Goal: Information Seeking & Learning: Learn about a topic

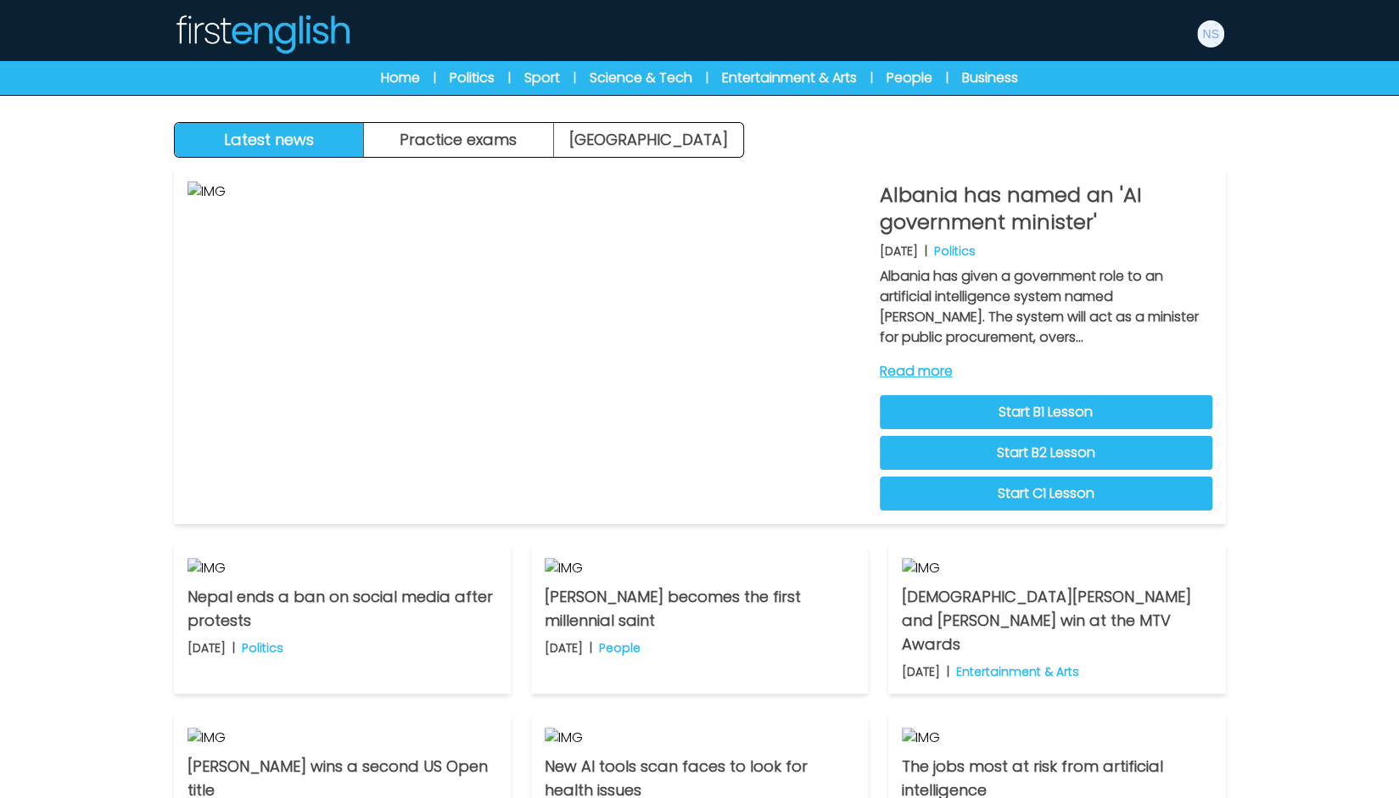
click at [288, 36] on img at bounding box center [262, 34] width 176 height 41
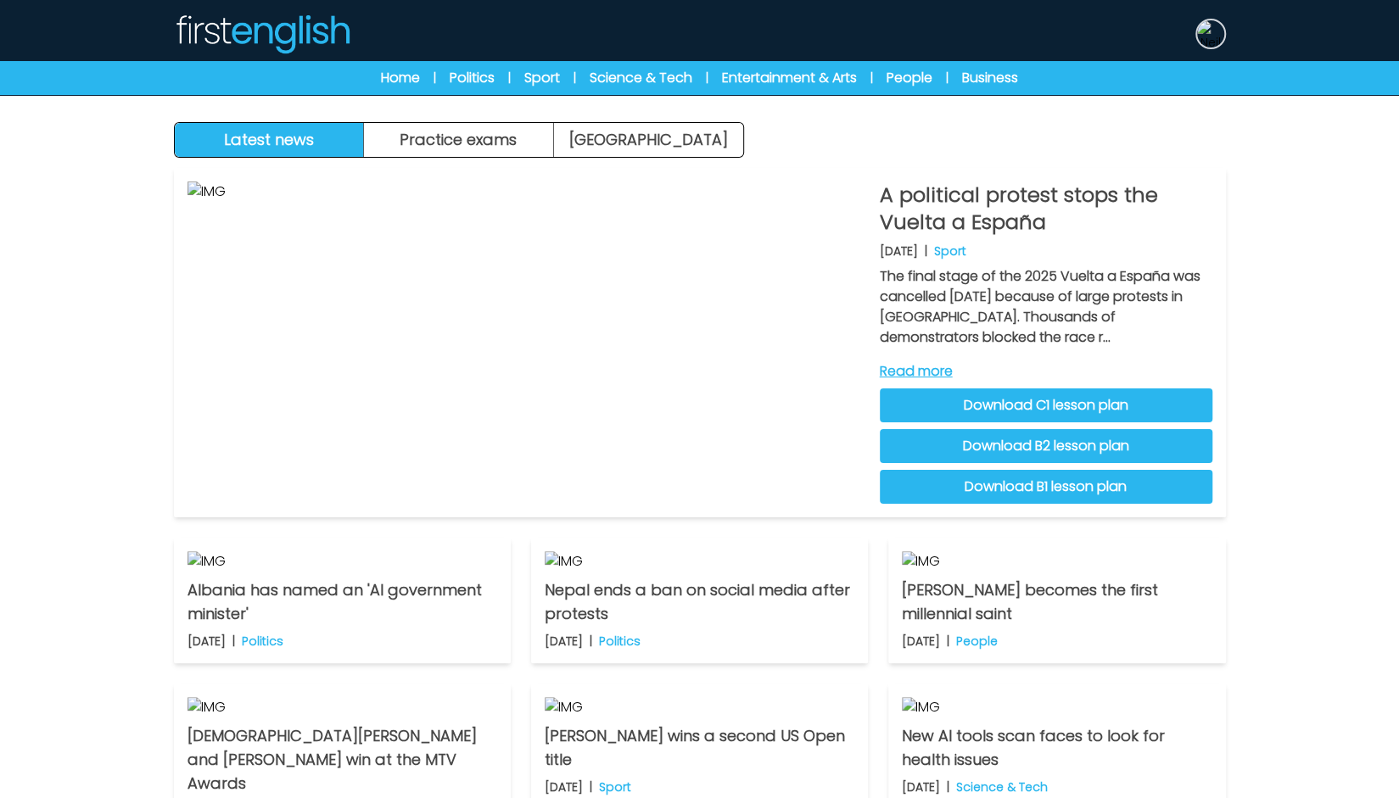
click at [1197, 33] on img at bounding box center [1210, 33] width 27 height 27
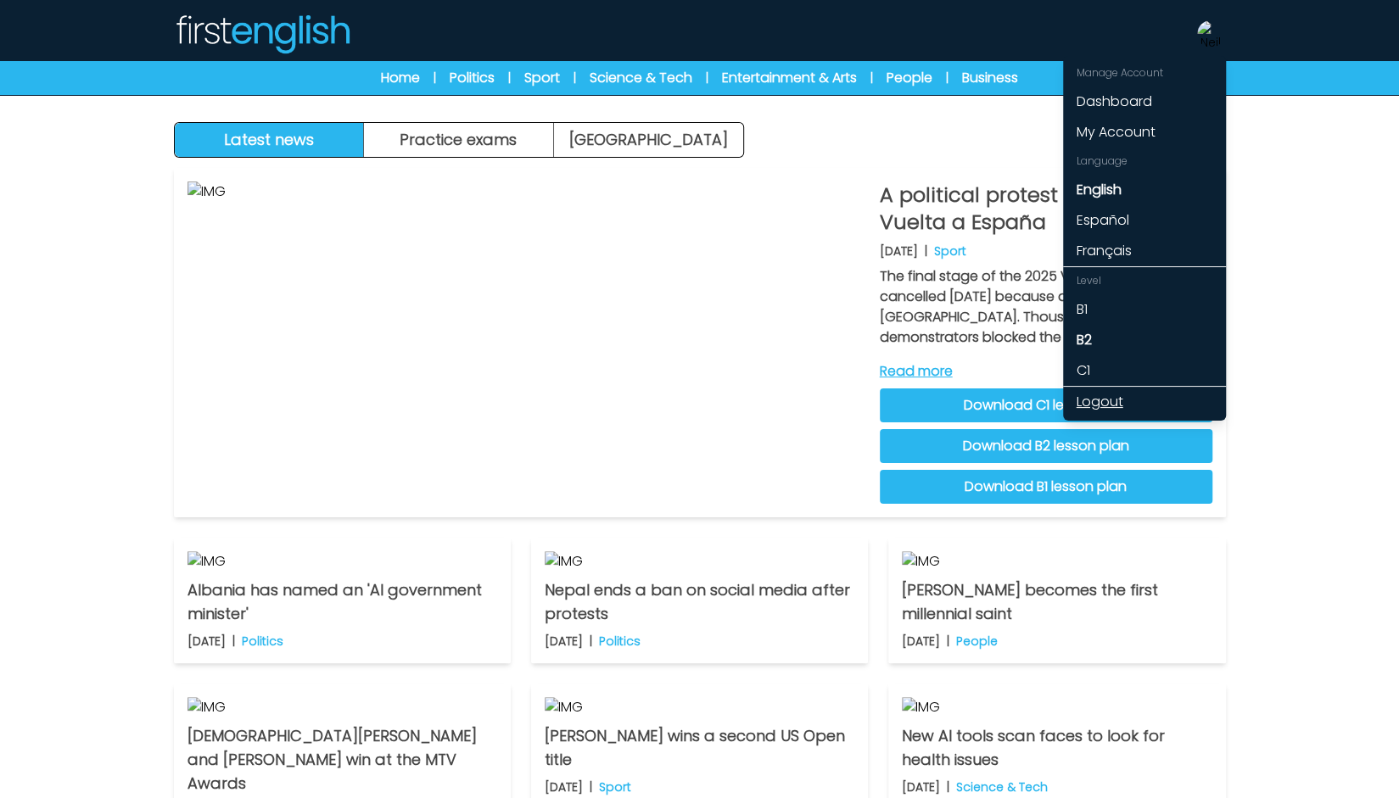
click at [1105, 402] on link "Logout" at bounding box center [1144, 402] width 163 height 31
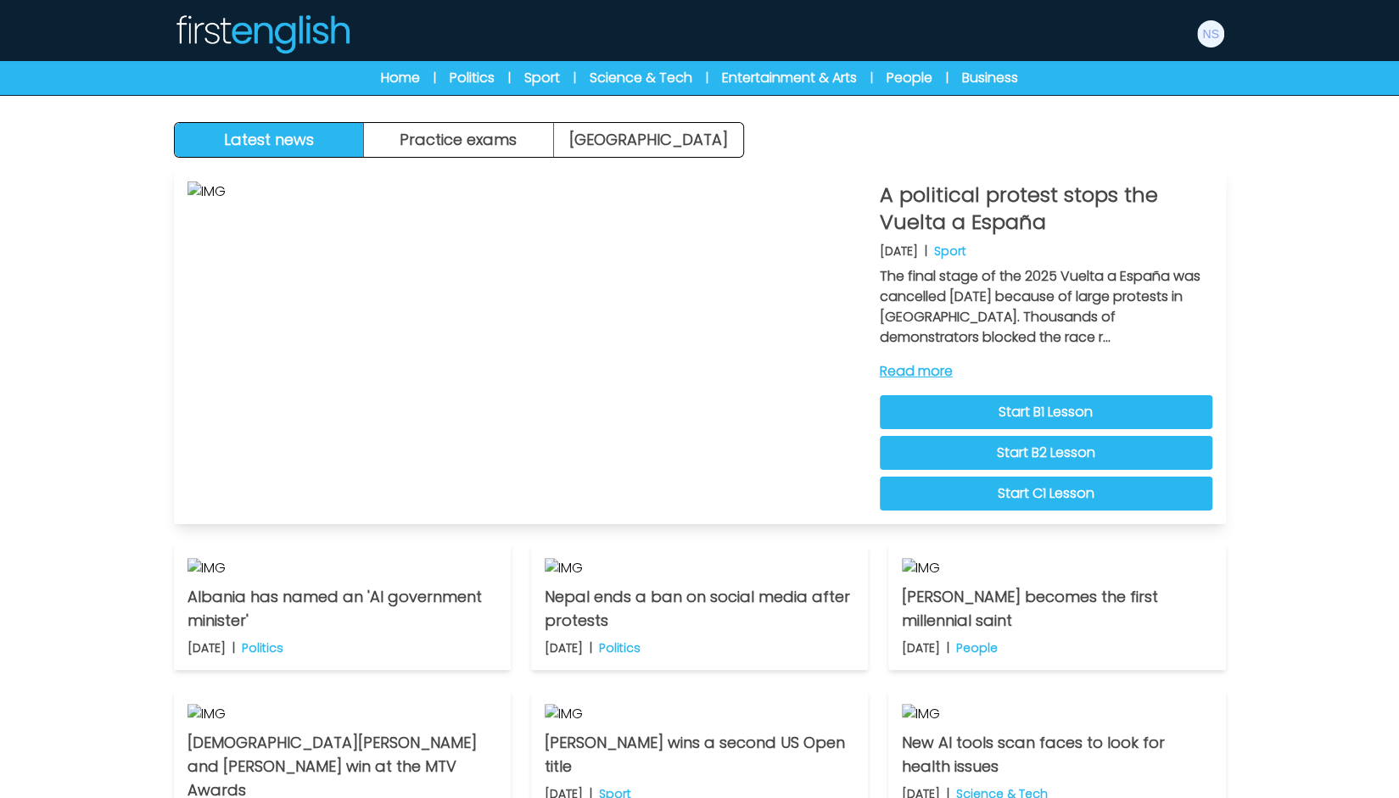
click at [939, 377] on link "Read more" at bounding box center [1046, 371] width 333 height 20
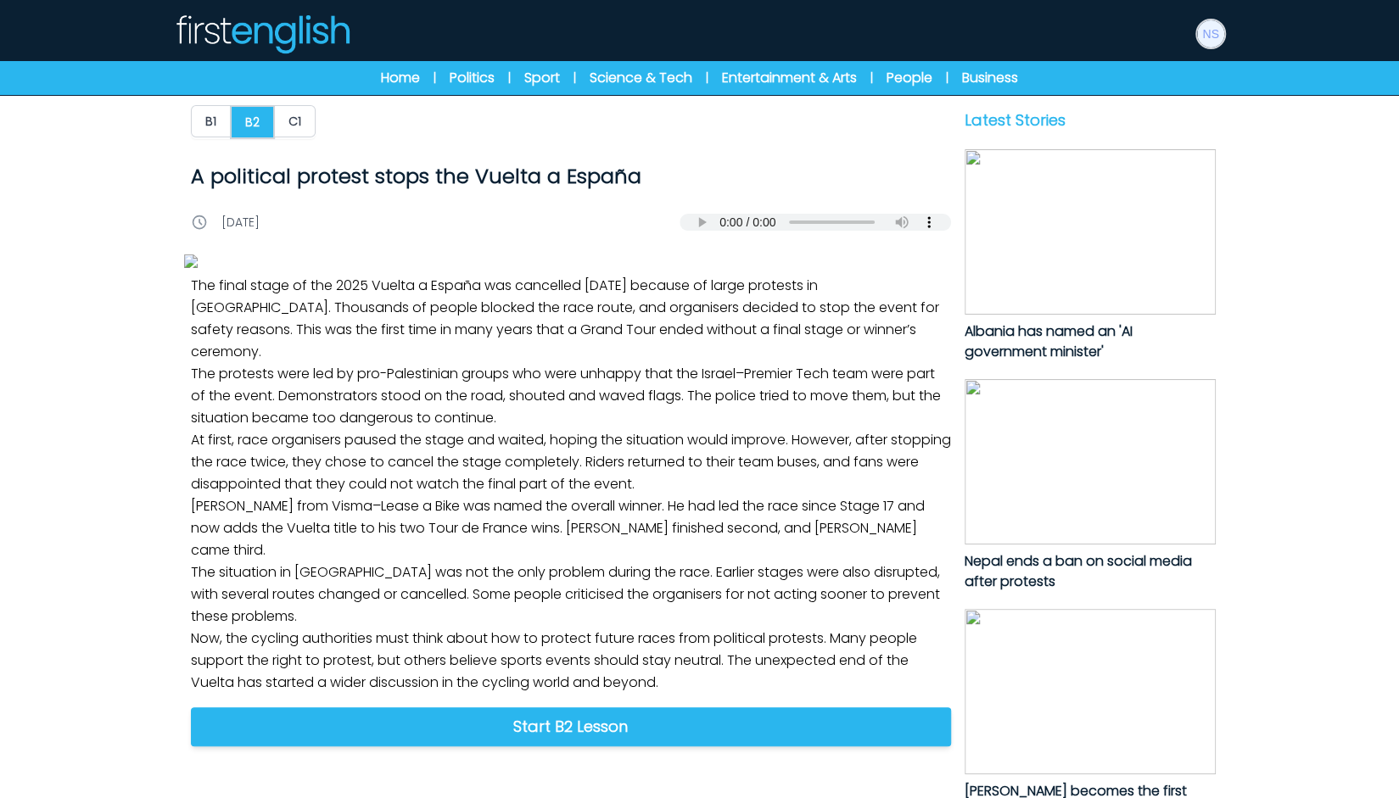
drag, startPoint x: 1223, startPoint y: 37, endPoint x: 1216, endPoint y: 78, distance: 41.4
click at [1221, 37] on img at bounding box center [1210, 33] width 27 height 27
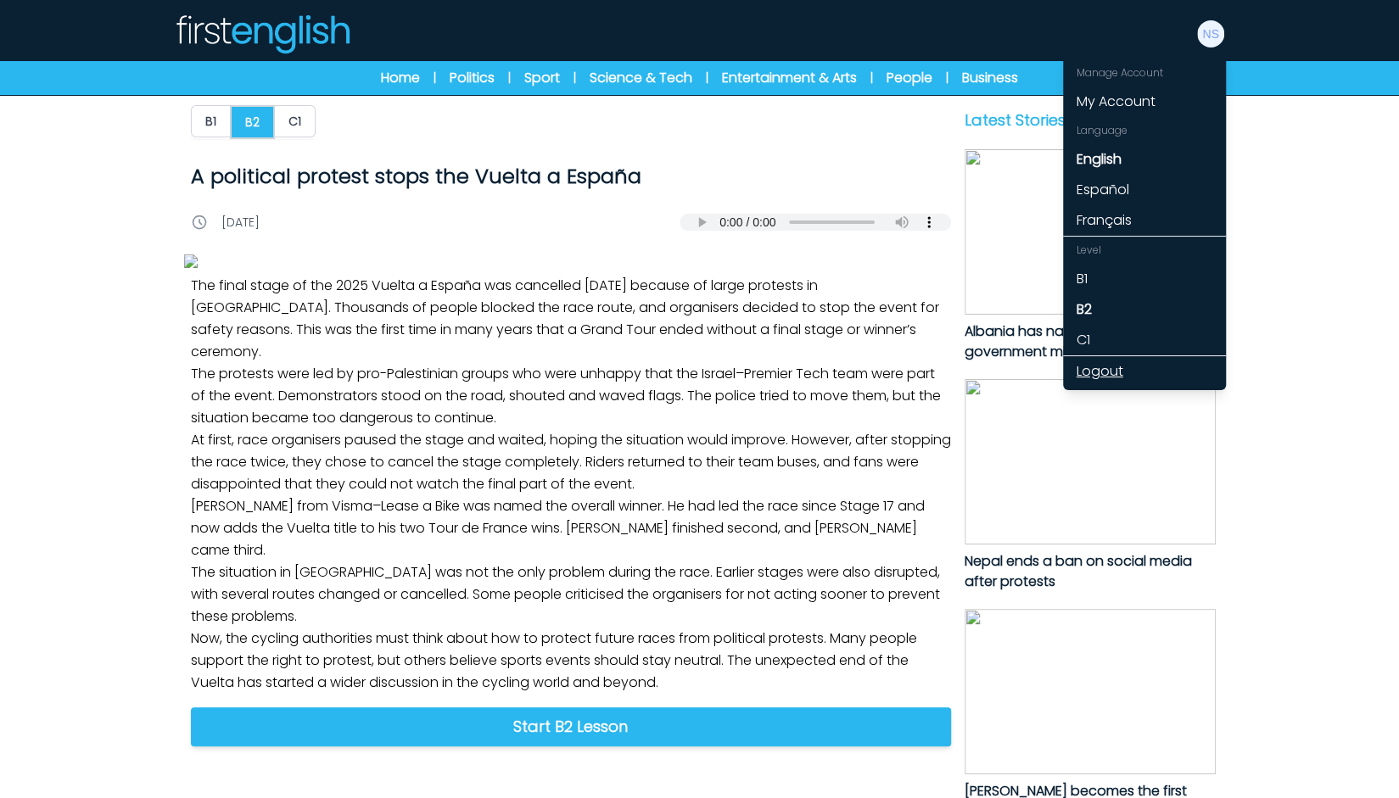
click at [1114, 370] on link "Logout" at bounding box center [1144, 371] width 163 height 31
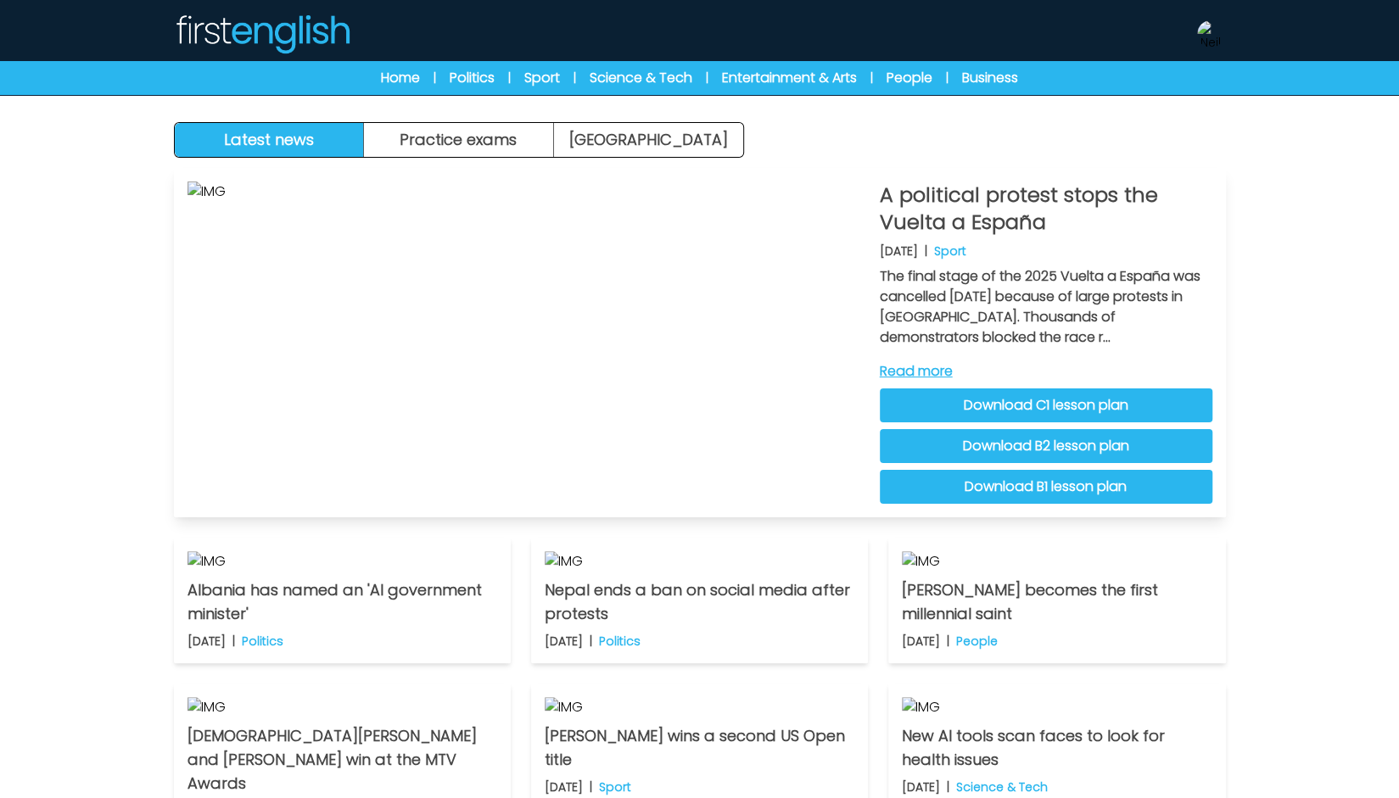
click at [911, 364] on link "Read more" at bounding box center [1046, 371] width 333 height 20
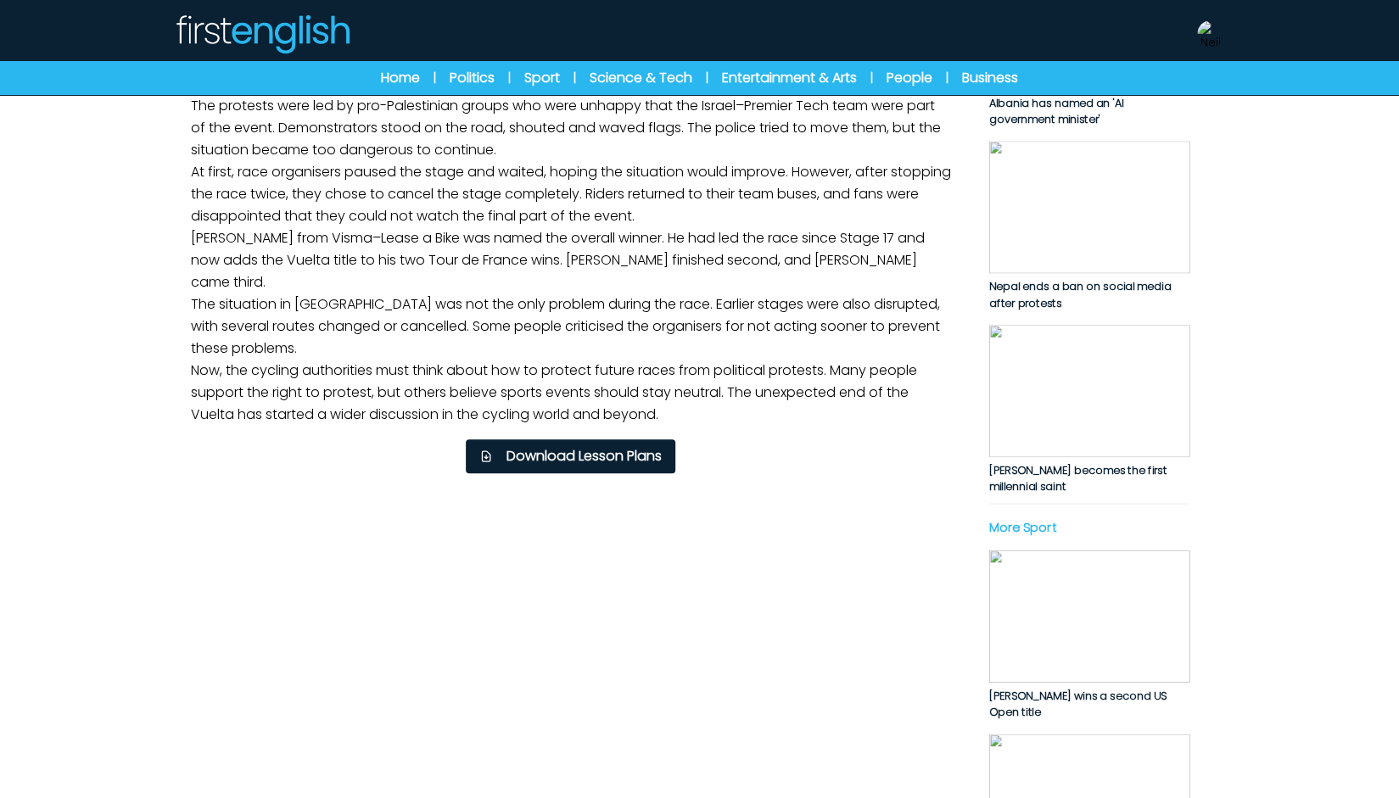
scroll to position [339, 0]
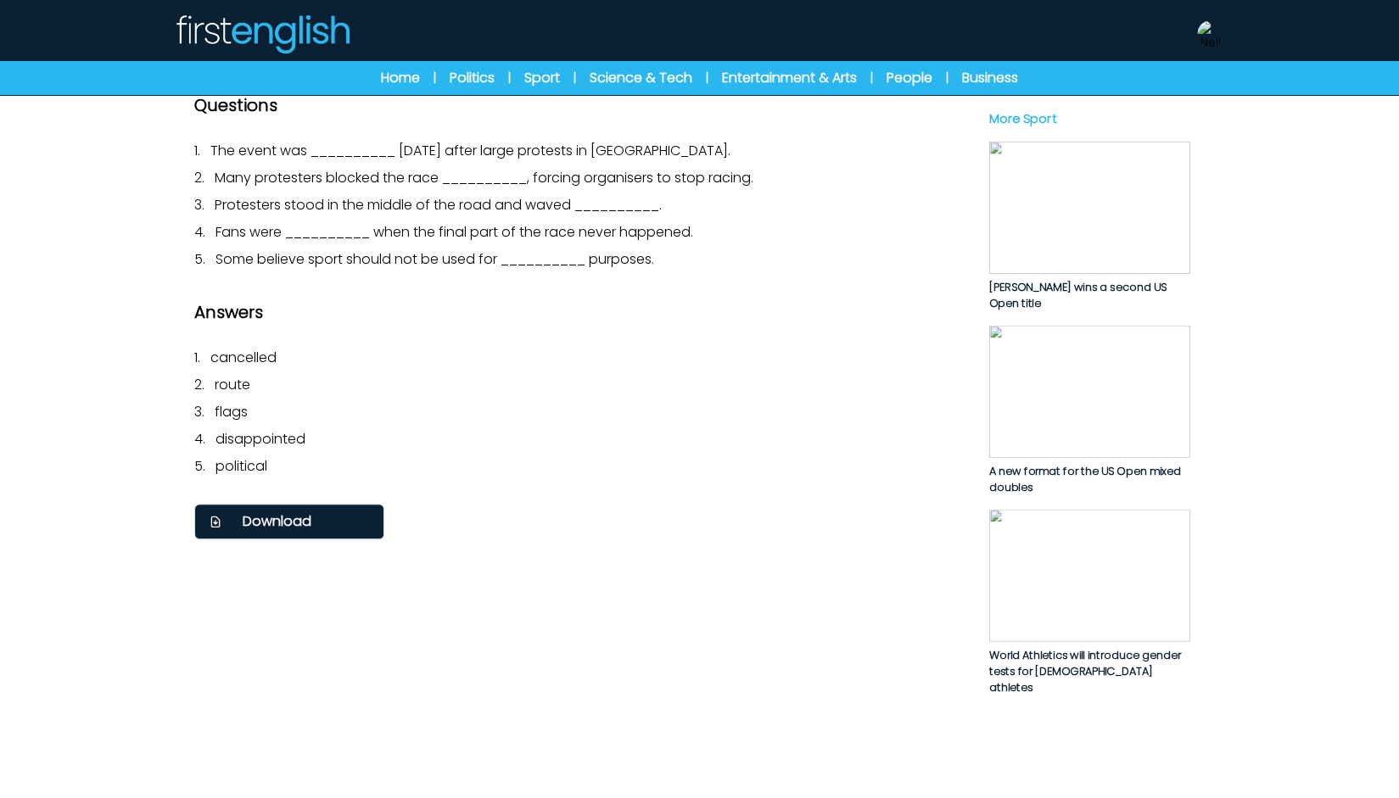
scroll to position [763, 0]
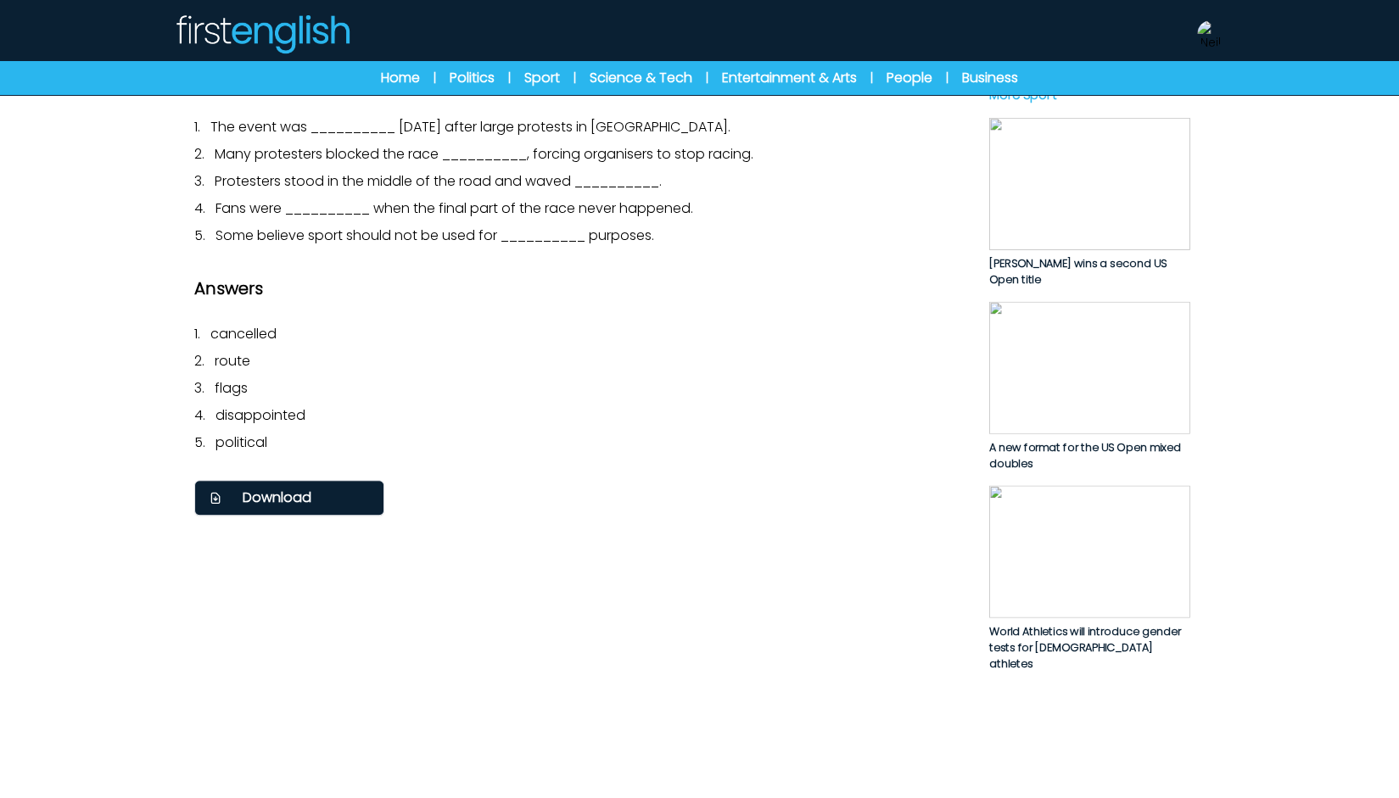
drag, startPoint x: 192, startPoint y: 139, endPoint x: 545, endPoint y: 488, distance: 496.0
click at [545, 488] on div "Transcript The last stage of the 2025 Vuelta a España was cancelled [DATE] beca…" at bounding box center [571, 70] width 774 height 911
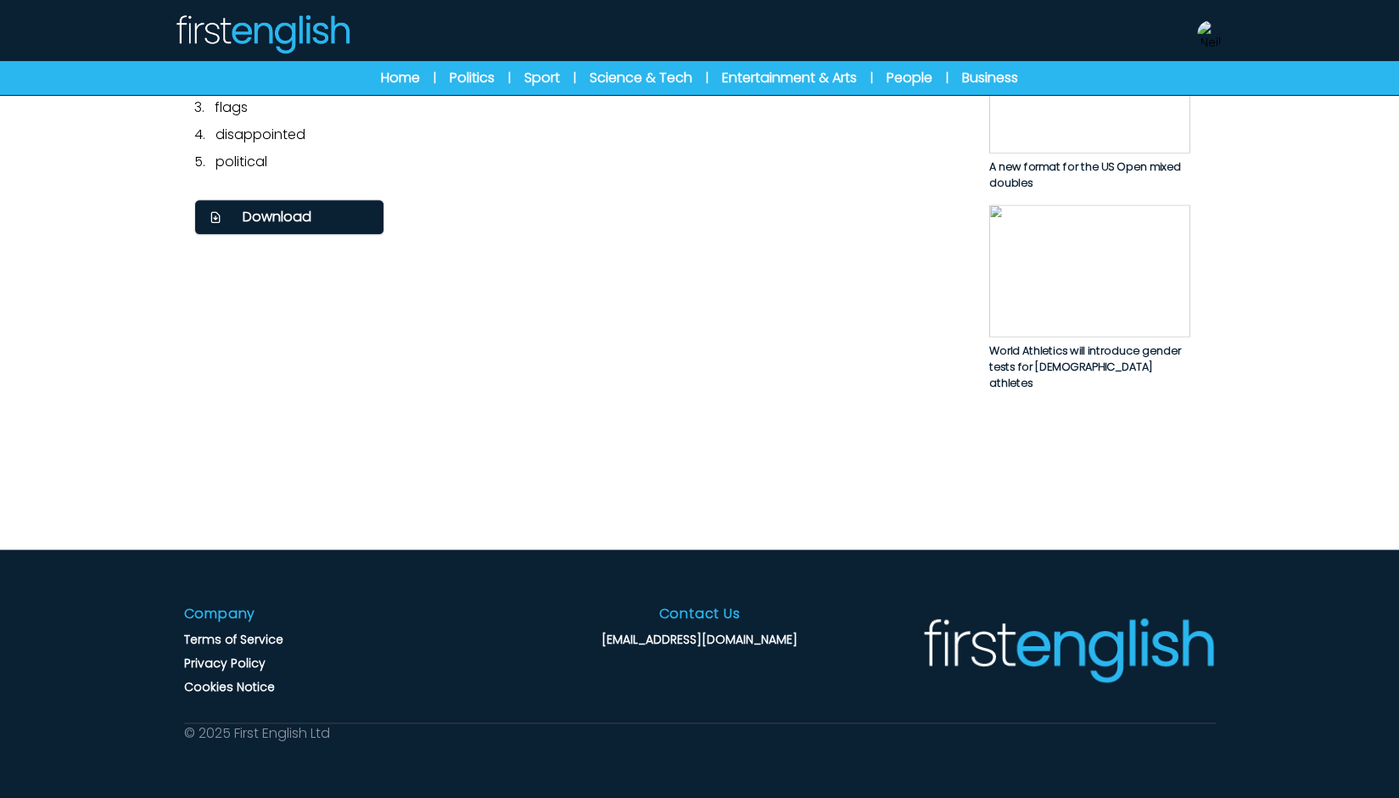
scroll to position [1188, 0]
click at [339, 235] on button "Download" at bounding box center [289, 217] width 190 height 36
drag, startPoint x: 914, startPoint y: 361, endPoint x: 933, endPoint y: 409, distance: 51.8
click at [914, 20] on h2 "Answers" at bounding box center [570, 8] width 753 height 24
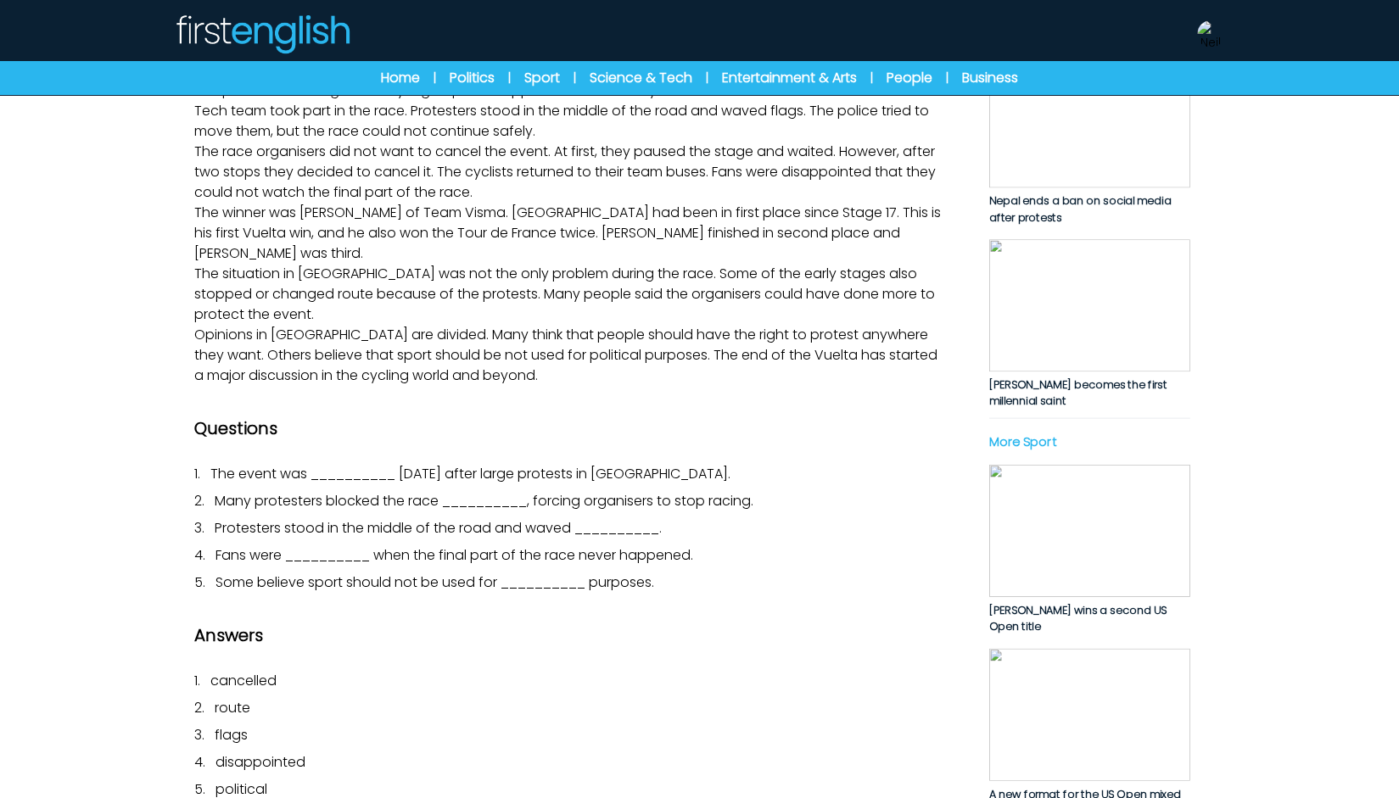
scroll to position [0, 0]
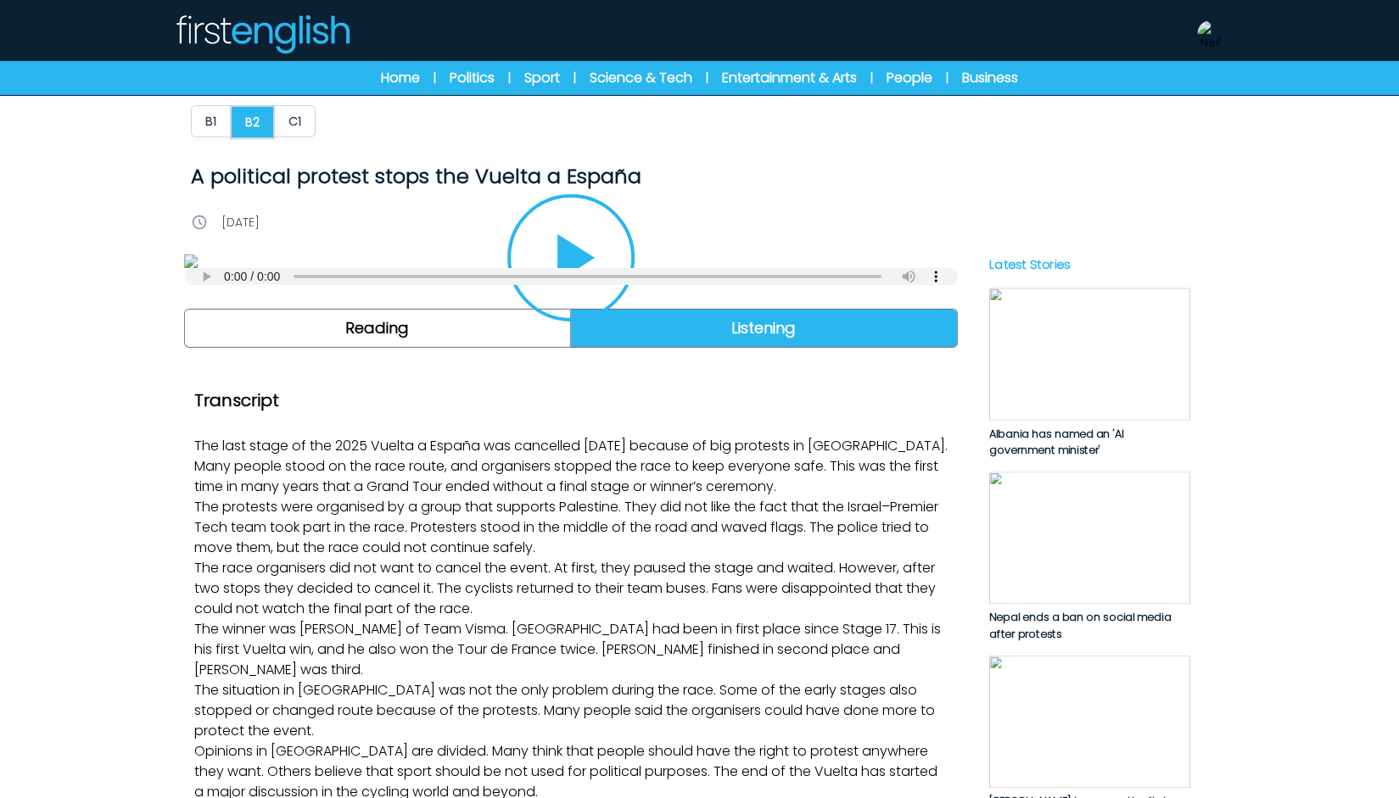
click at [569, 299] on icon "Play/Pause" at bounding box center [570, 257] width 81 height 81
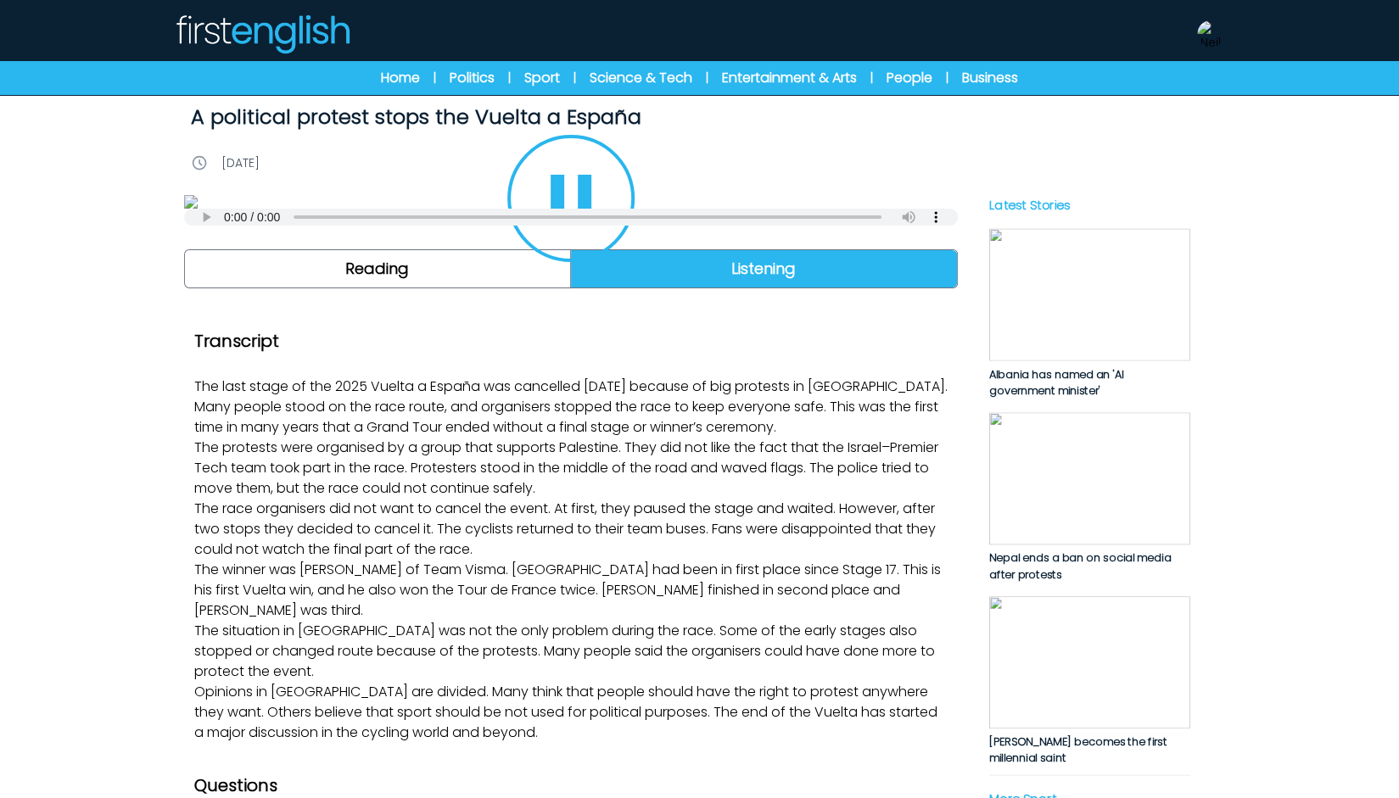
scroll to position [85, 0]
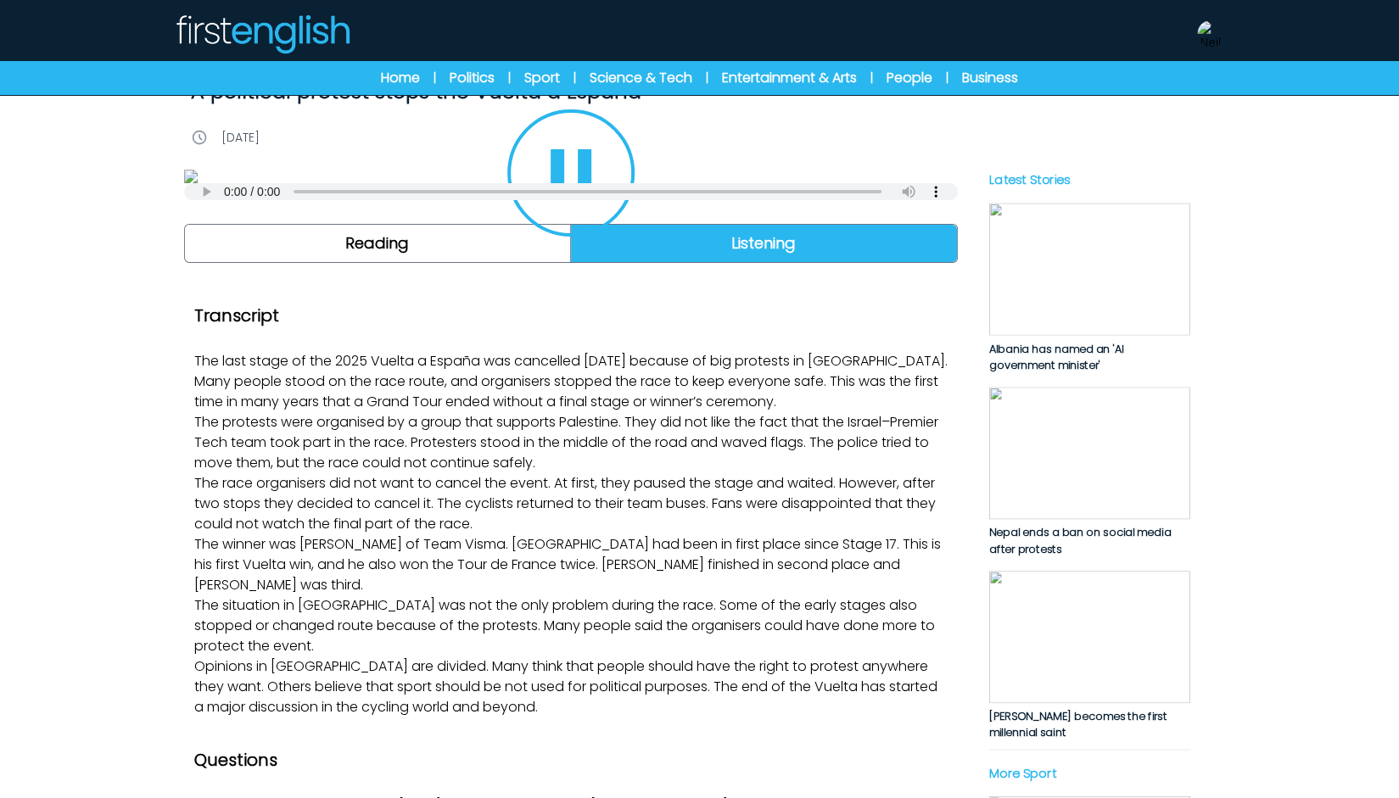
click at [588, 197] on icon "Play/Pause" at bounding box center [571, 173] width 41 height 48
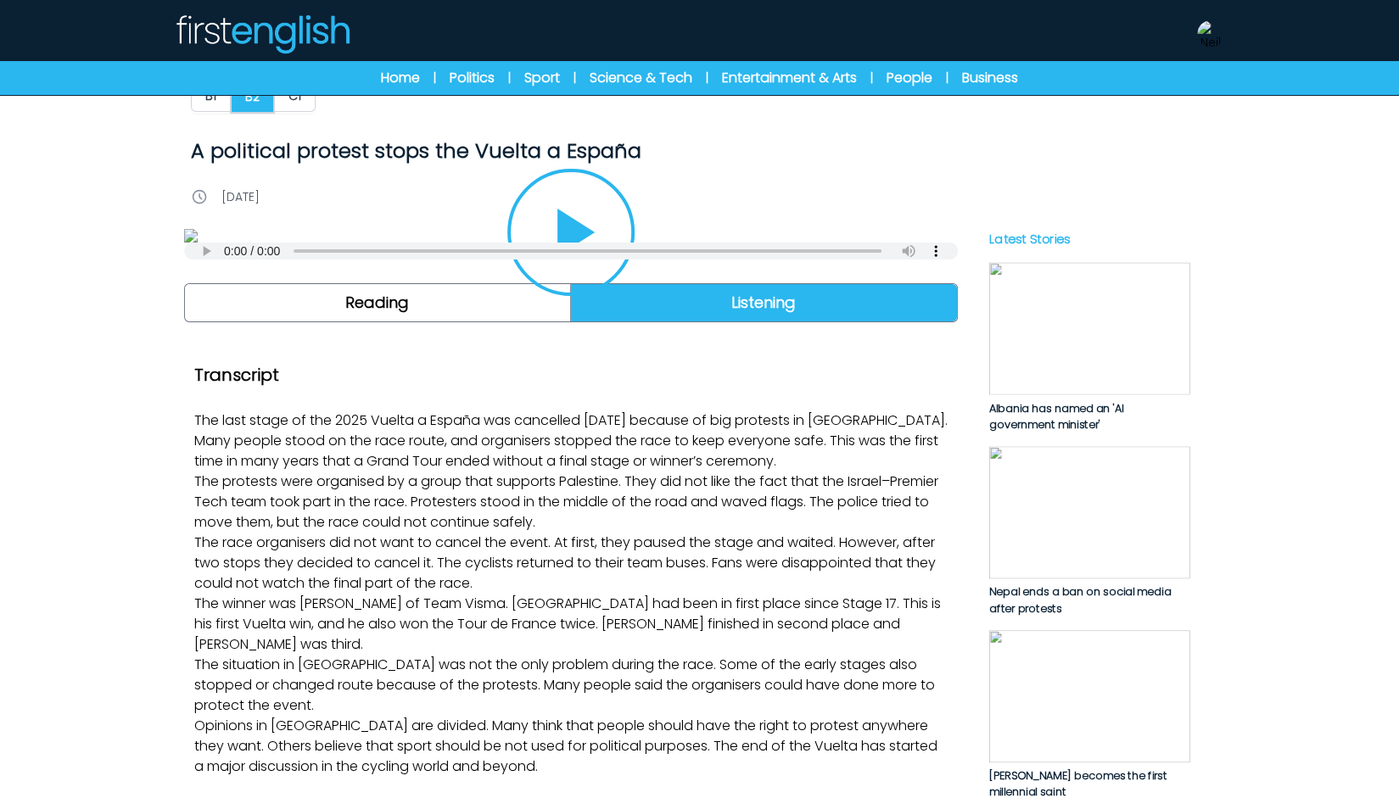
scroll to position [0, 0]
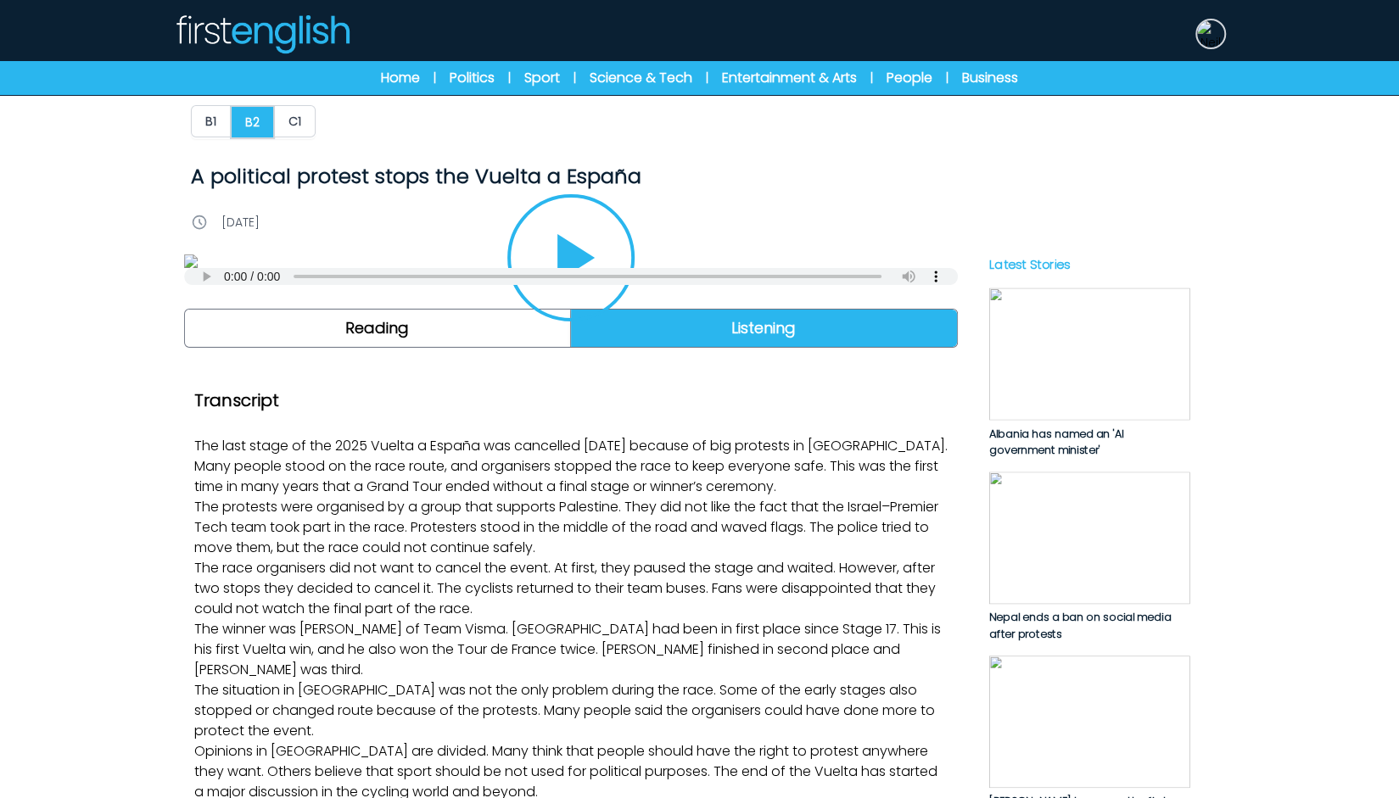
click at [1215, 45] on img at bounding box center [1210, 33] width 27 height 27
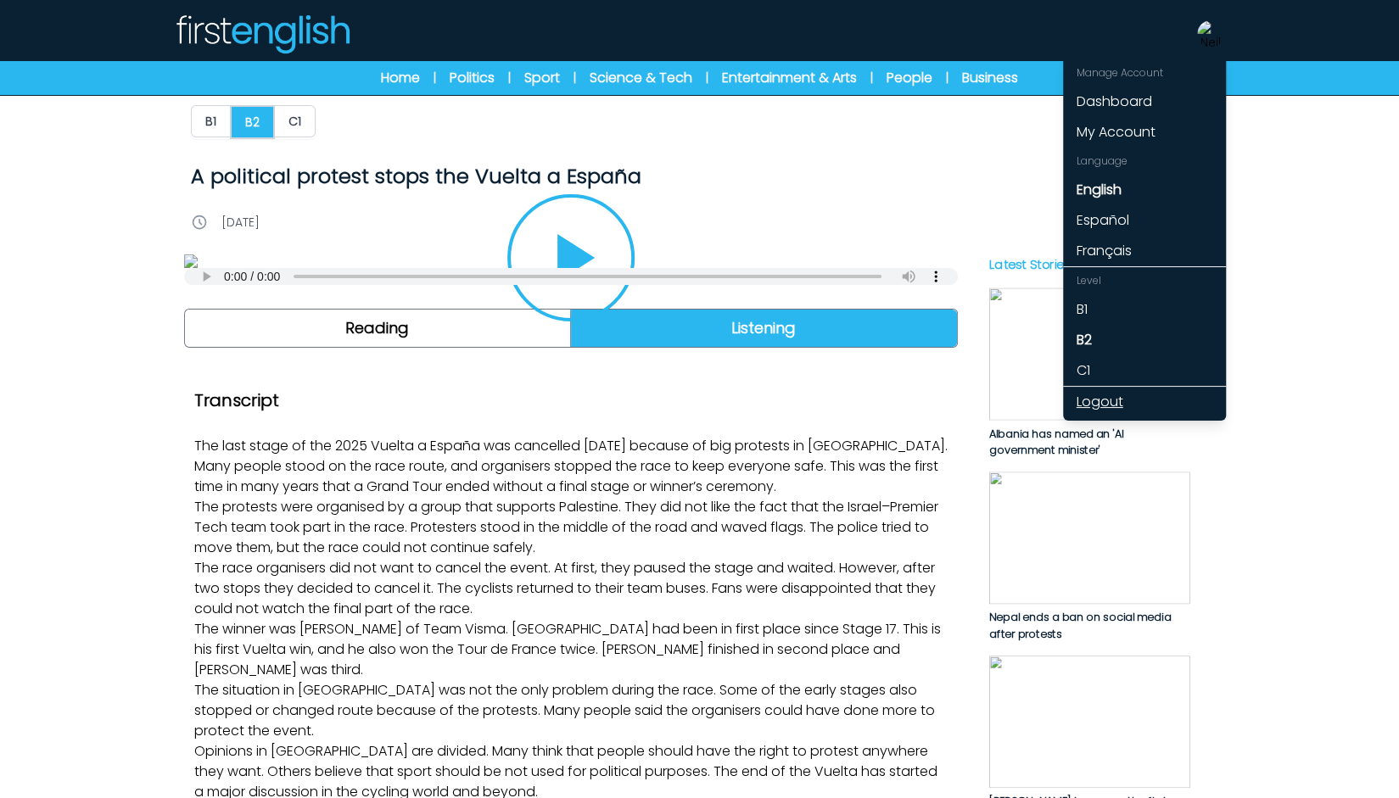
click at [1113, 401] on link "Logout" at bounding box center [1144, 402] width 163 height 31
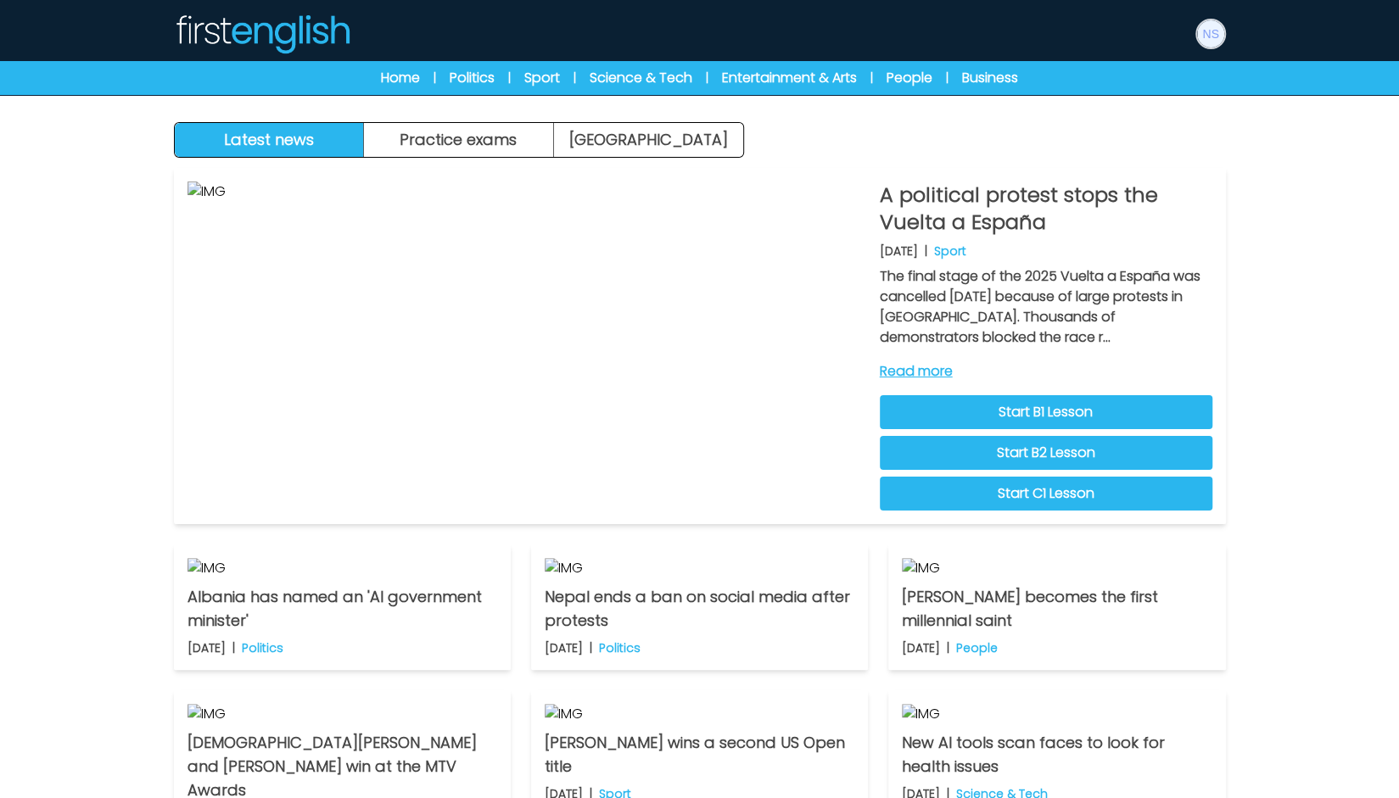
click at [1213, 42] on img at bounding box center [1210, 33] width 27 height 27
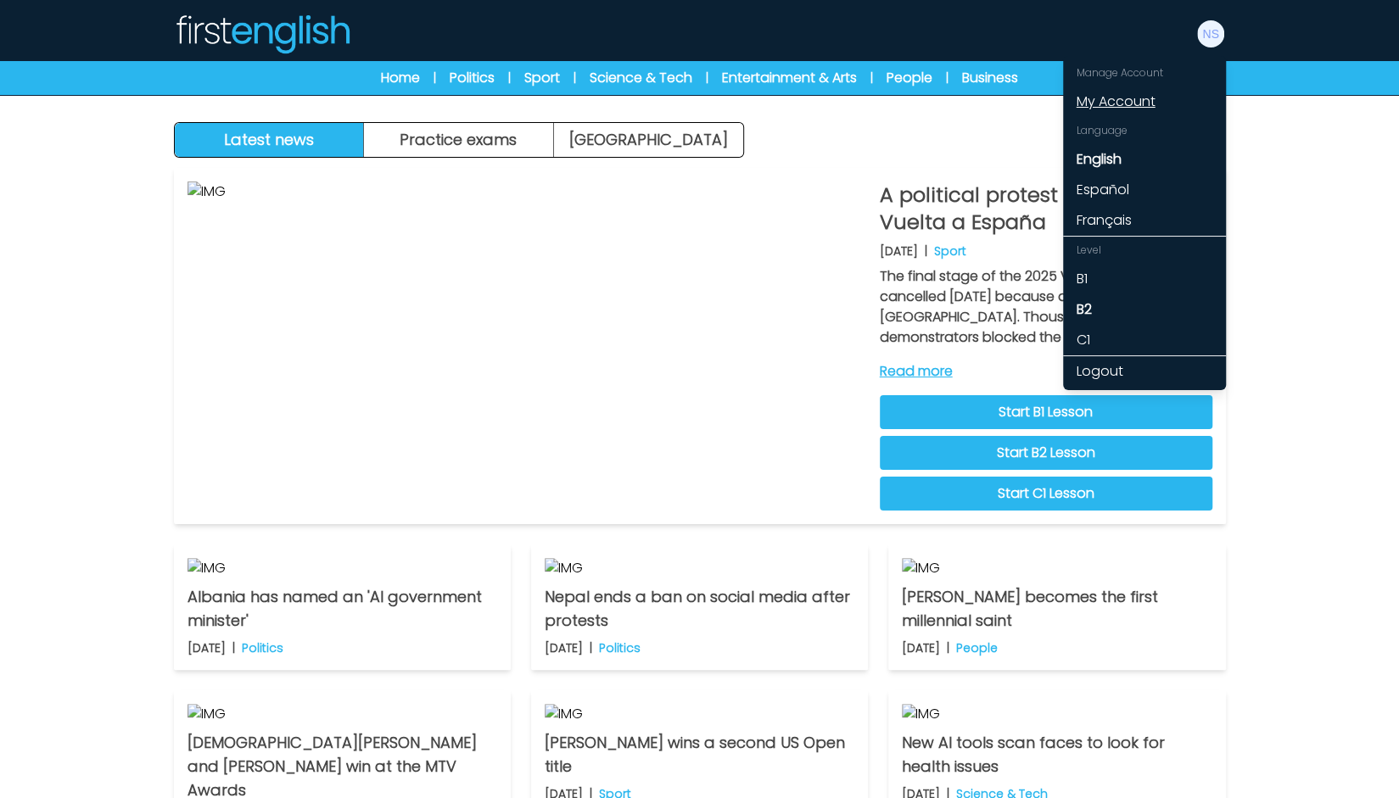
click at [1138, 105] on link "My Account" at bounding box center [1144, 102] width 163 height 31
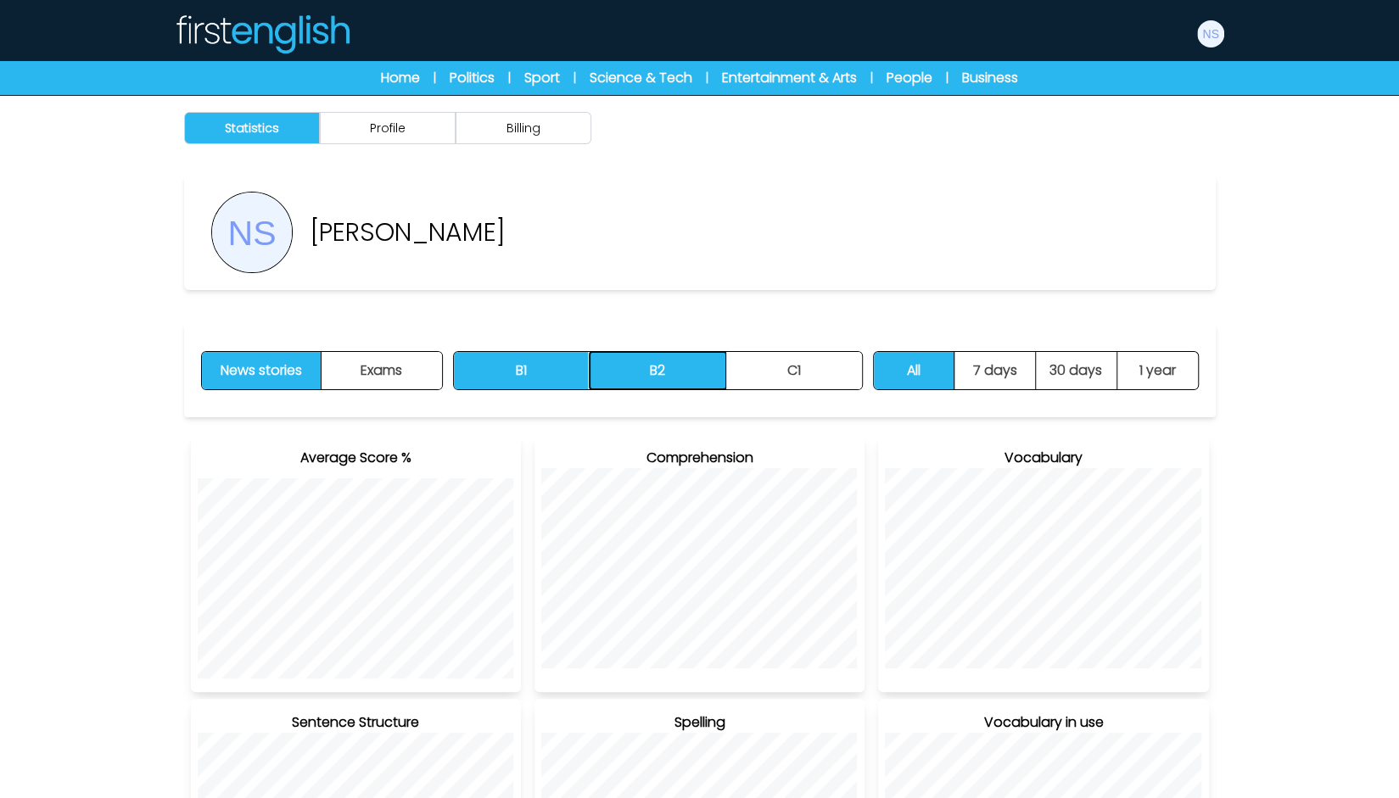
drag, startPoint x: 665, startPoint y: 362, endPoint x: 697, endPoint y: 351, distance: 34.1
click at [666, 362] on button "B2" at bounding box center [658, 370] width 137 height 37
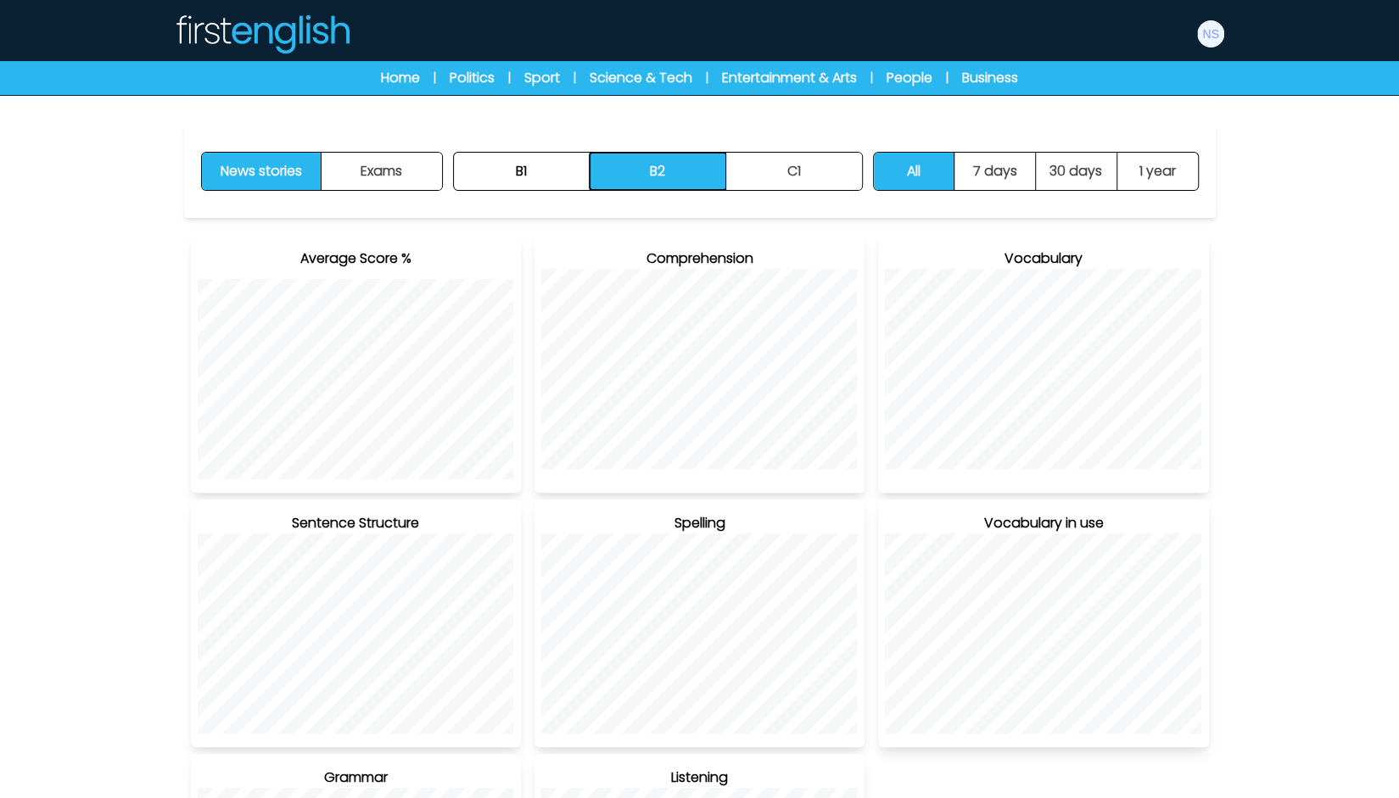
scroll to position [170, 0]
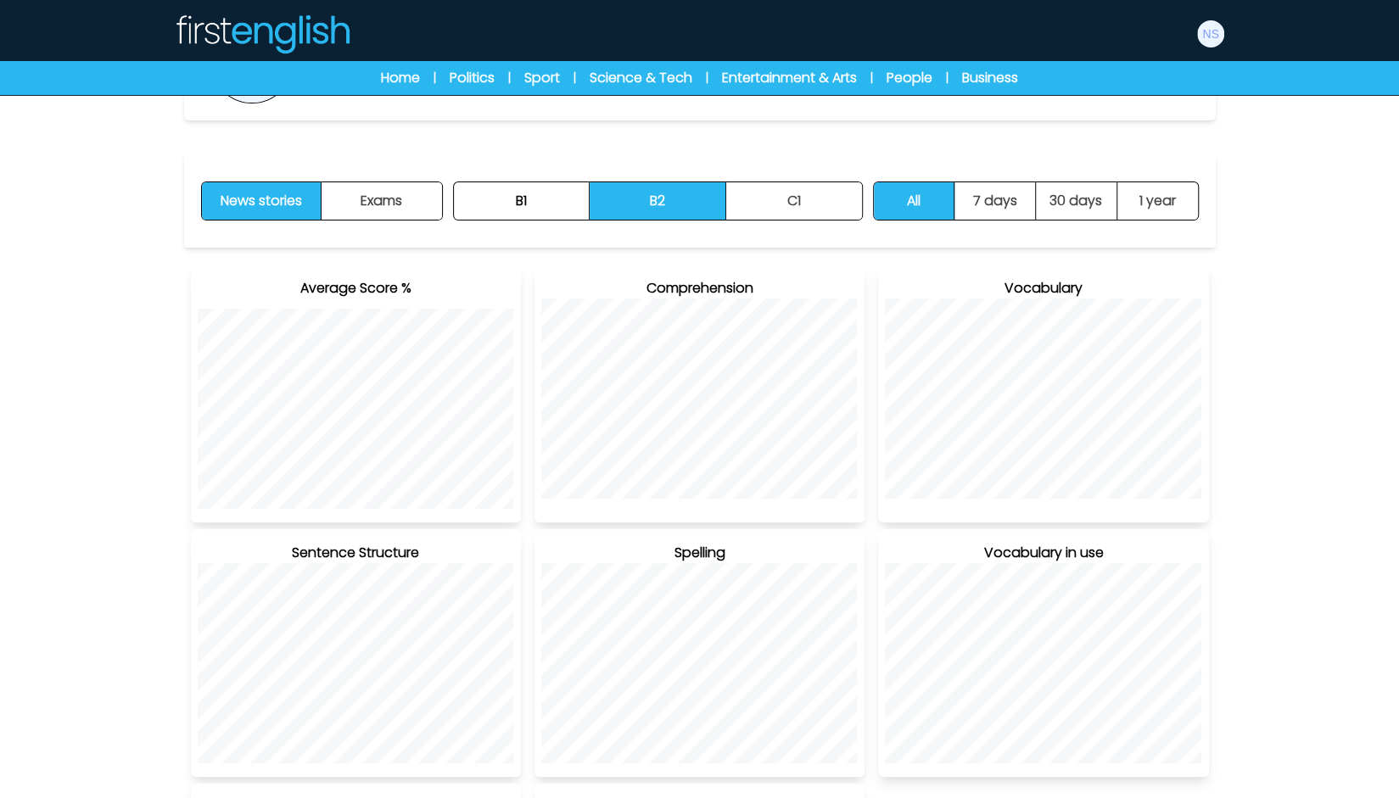
drag, startPoint x: 19, startPoint y: 333, endPoint x: 580, endPoint y: 145, distance: 592.3
click at [540, 193] on button "B1" at bounding box center [522, 200] width 137 height 37
click at [663, 207] on button "B2" at bounding box center [658, 200] width 137 height 37
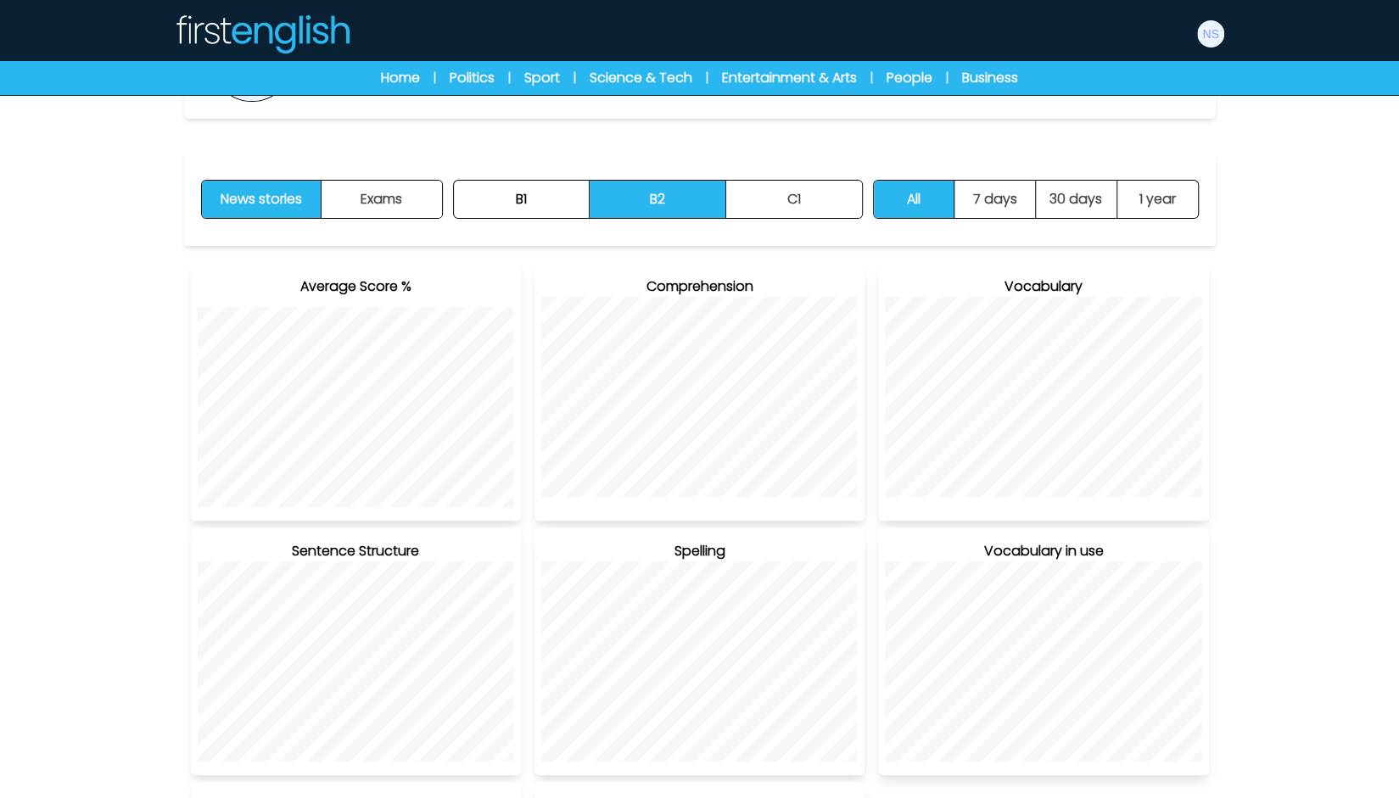
scroll to position [0, 0]
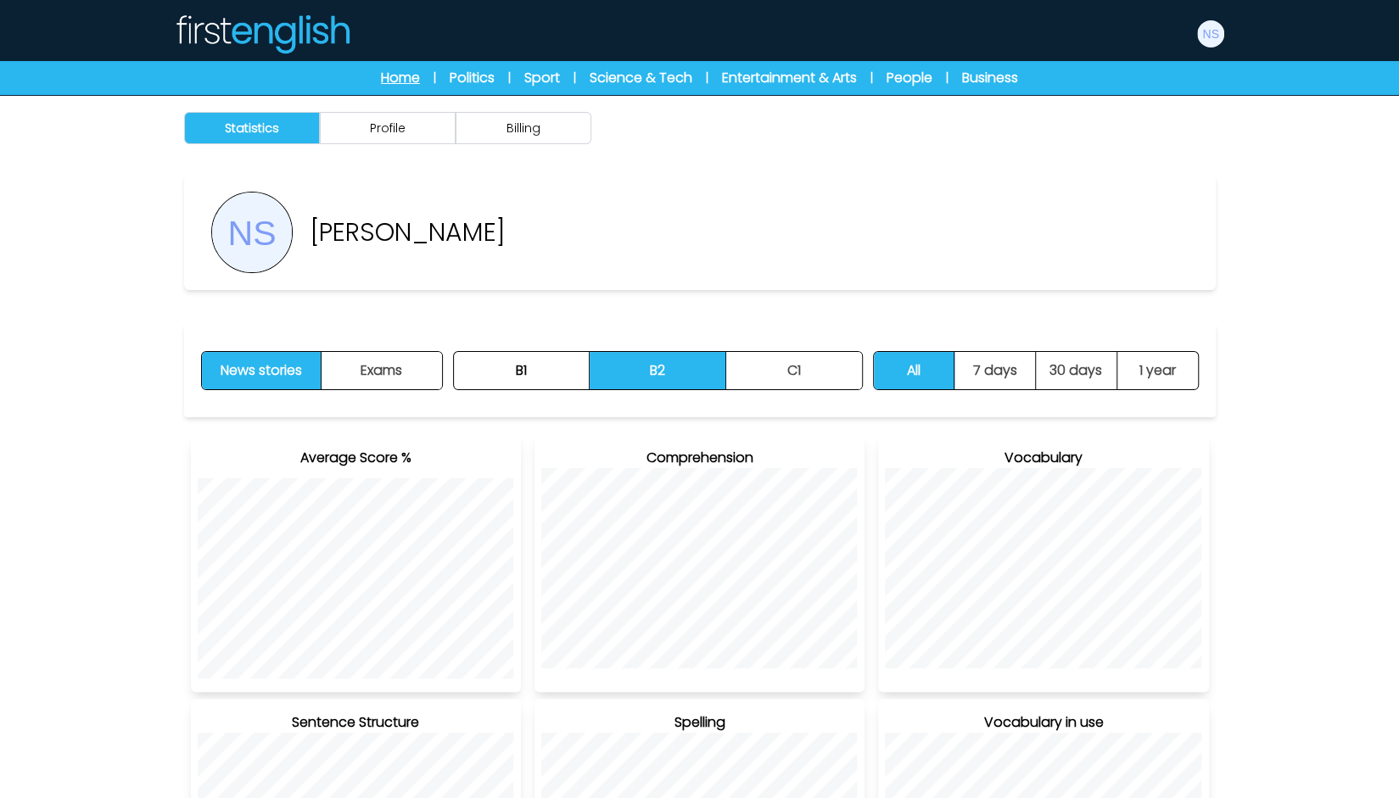
click at [388, 81] on link "Home" at bounding box center [400, 78] width 39 height 20
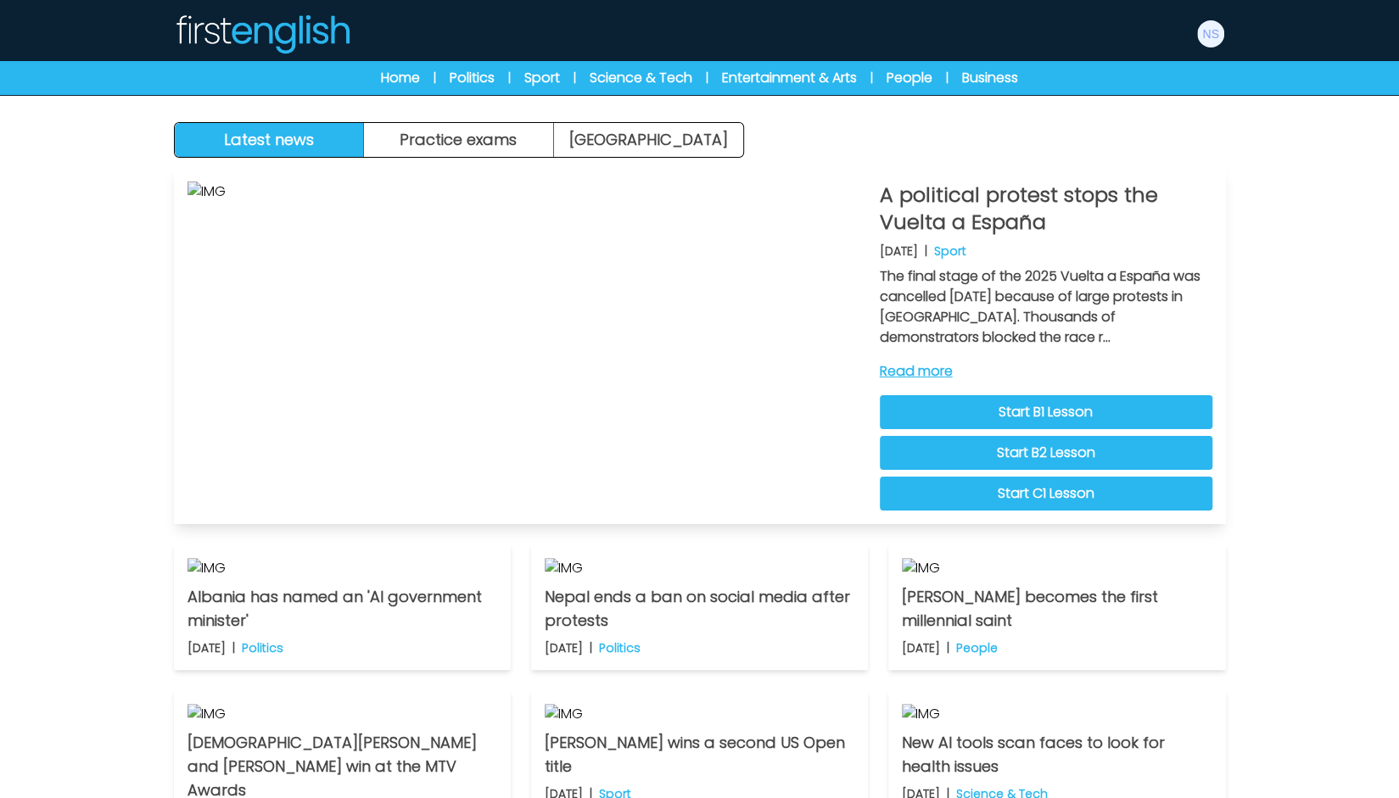
click at [925, 366] on link "Read more" at bounding box center [1046, 371] width 333 height 20
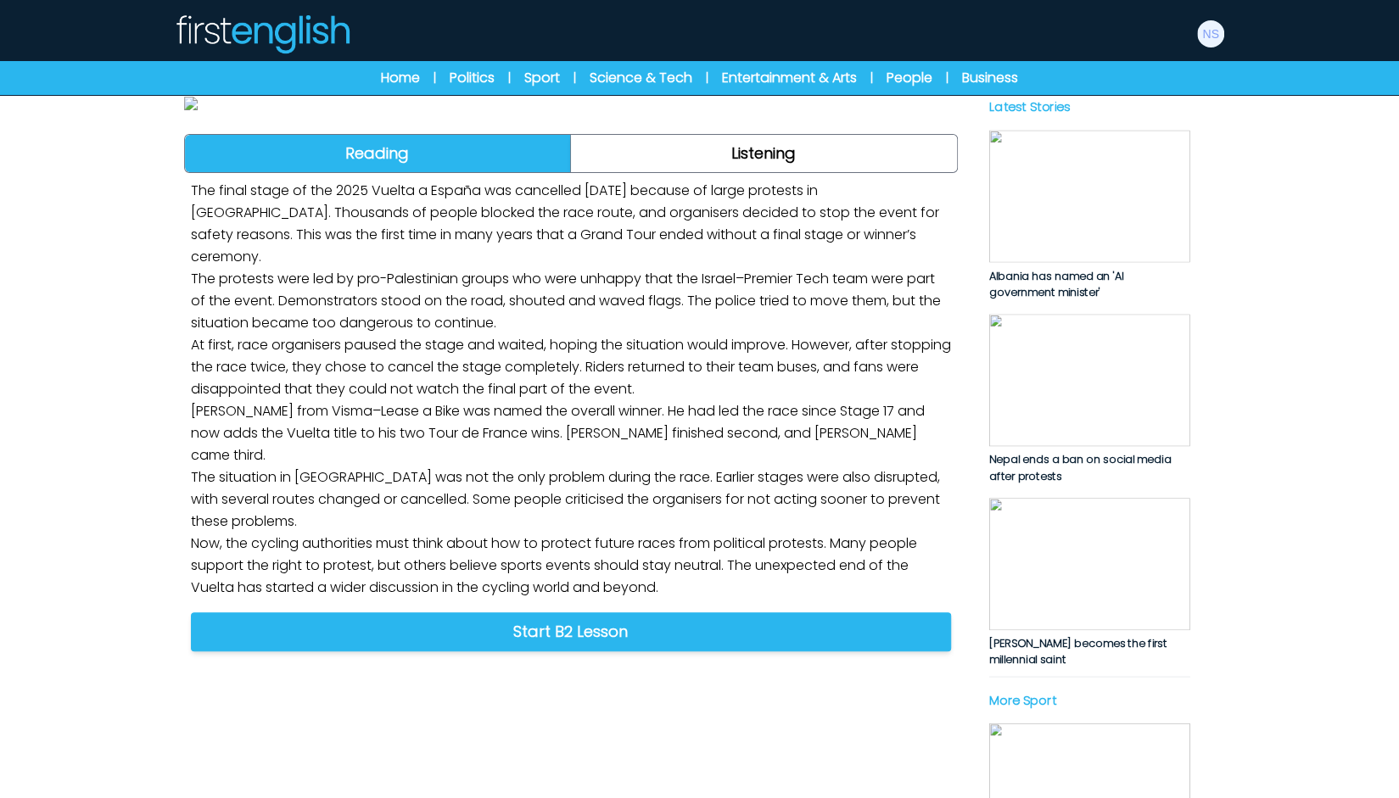
scroll to position [254, 0]
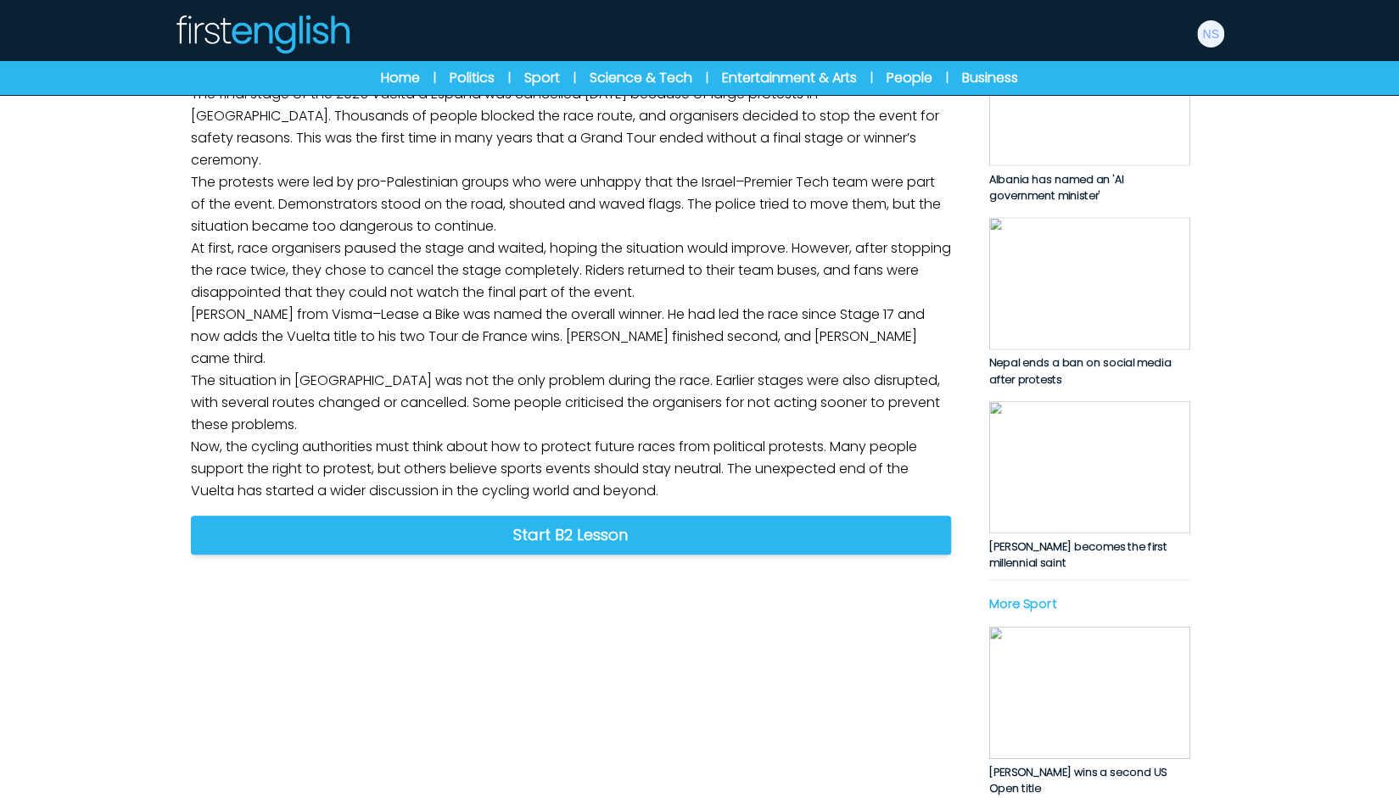
click at [911, 76] on div "Reading Listening" at bounding box center [571, 56] width 774 height 39
click at [914, 75] on link "Listening" at bounding box center [764, 56] width 386 height 37
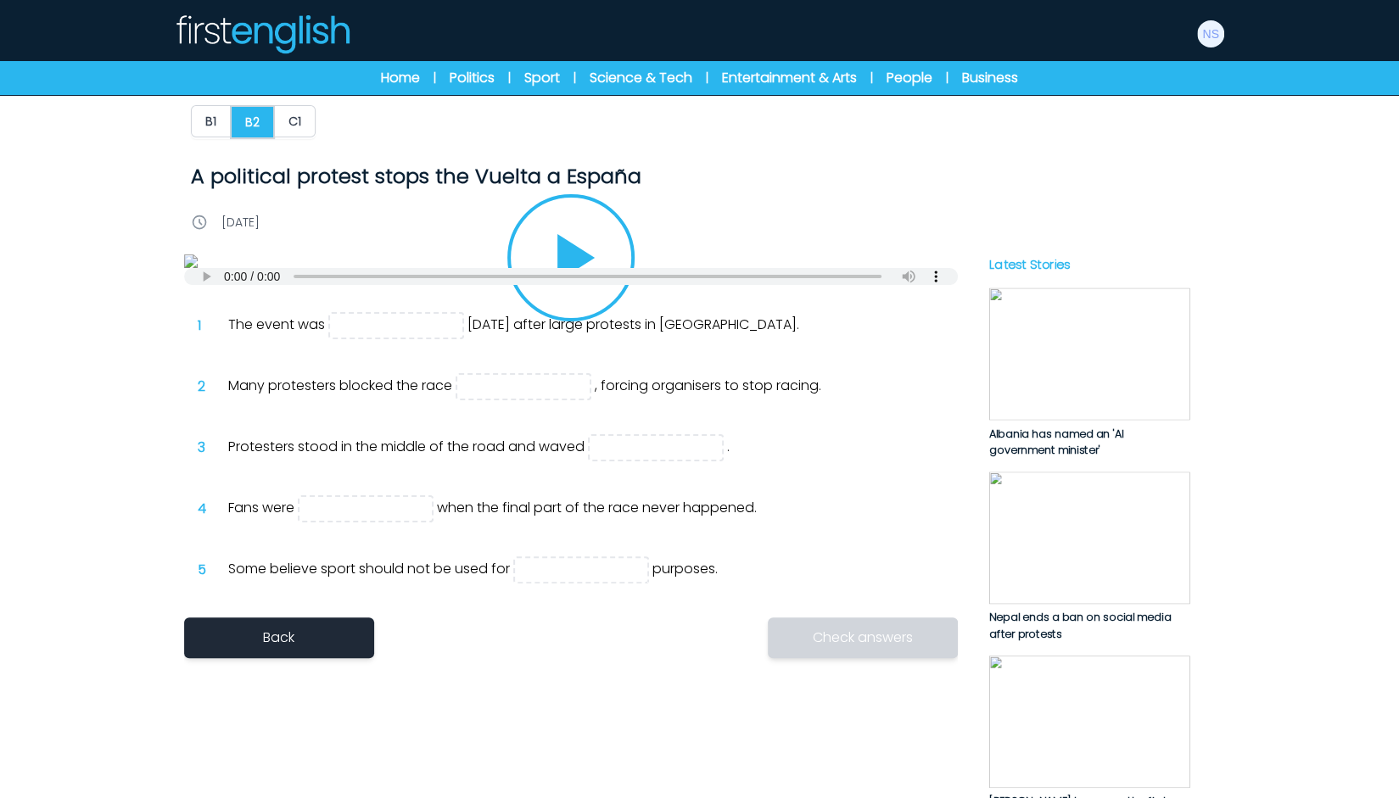
scroll to position [424, 0]
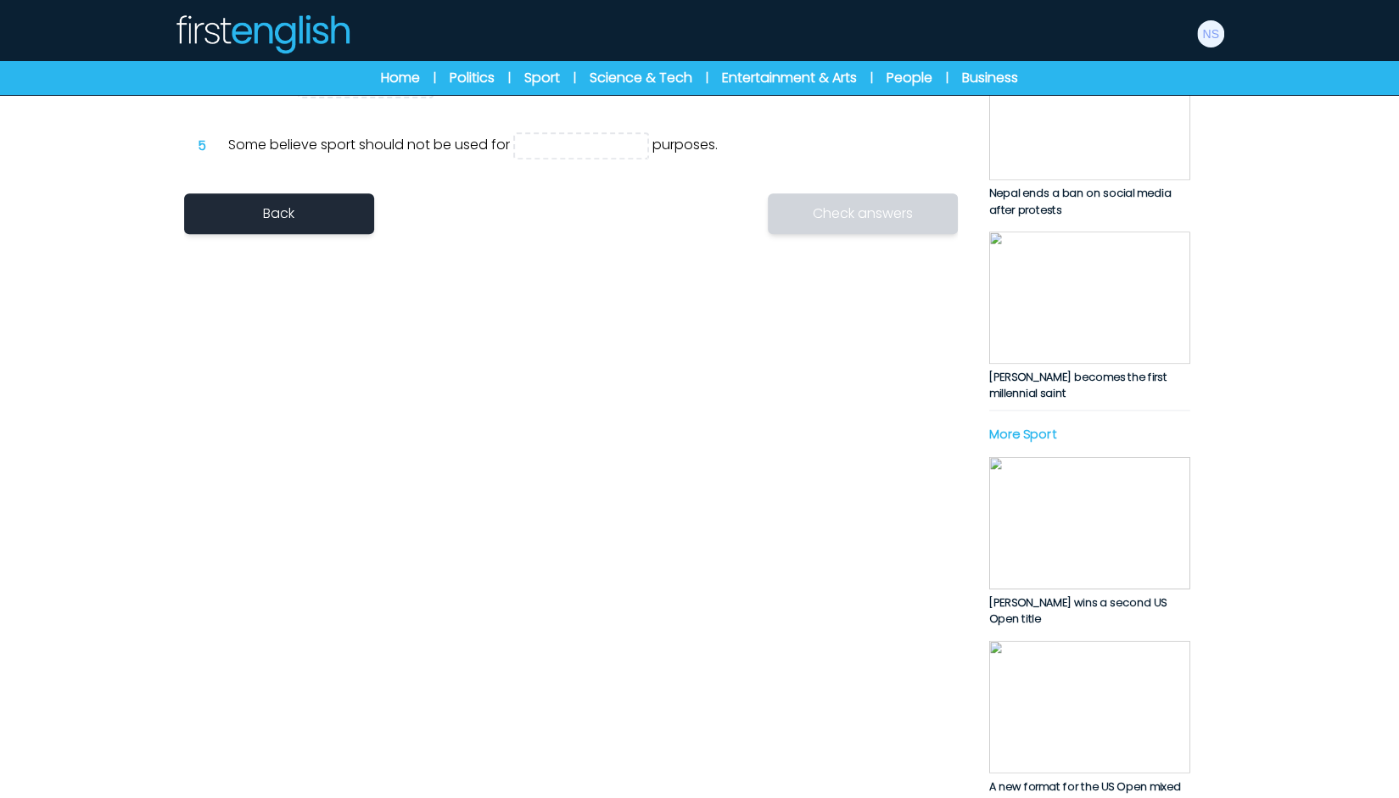
click at [345, 234] on link "Back" at bounding box center [279, 213] width 190 height 41
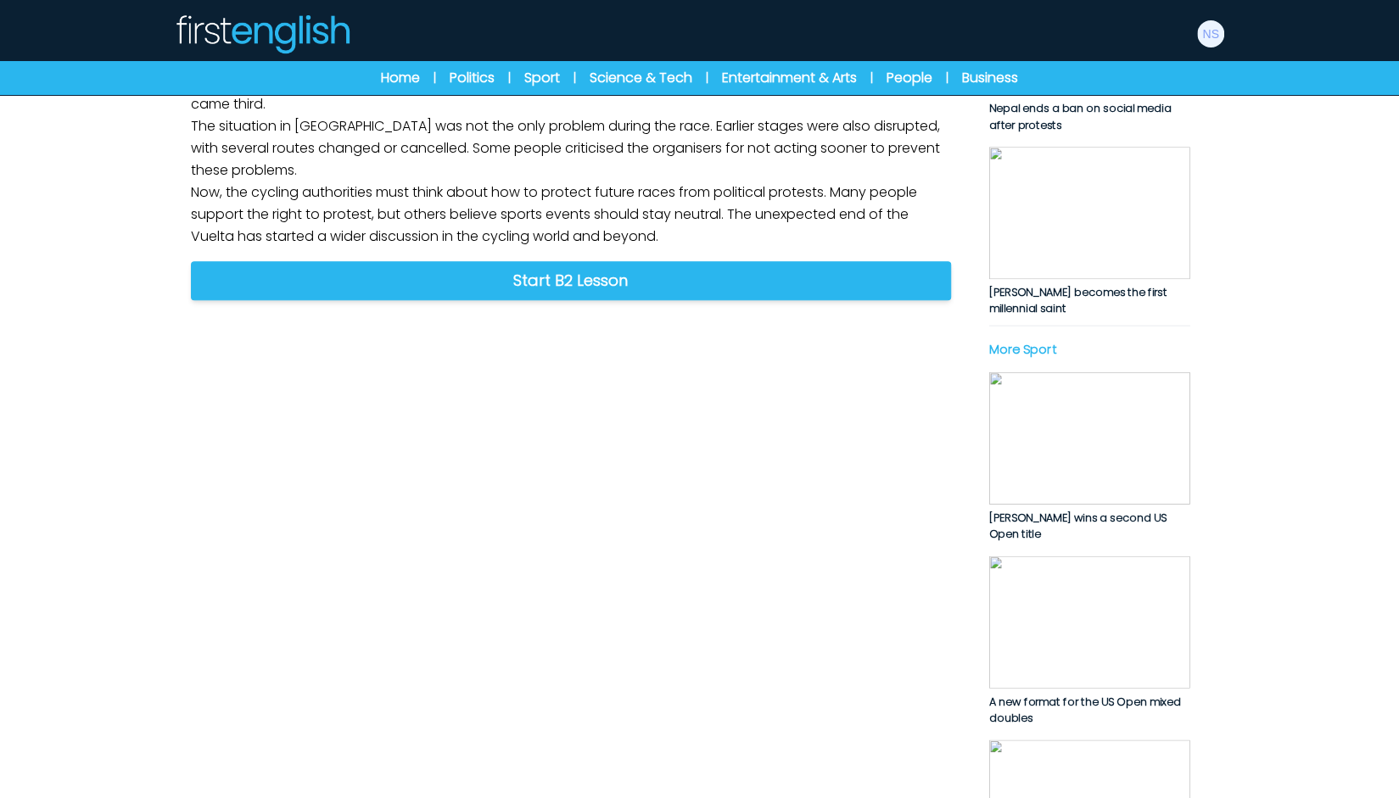
scroll to position [424, 0]
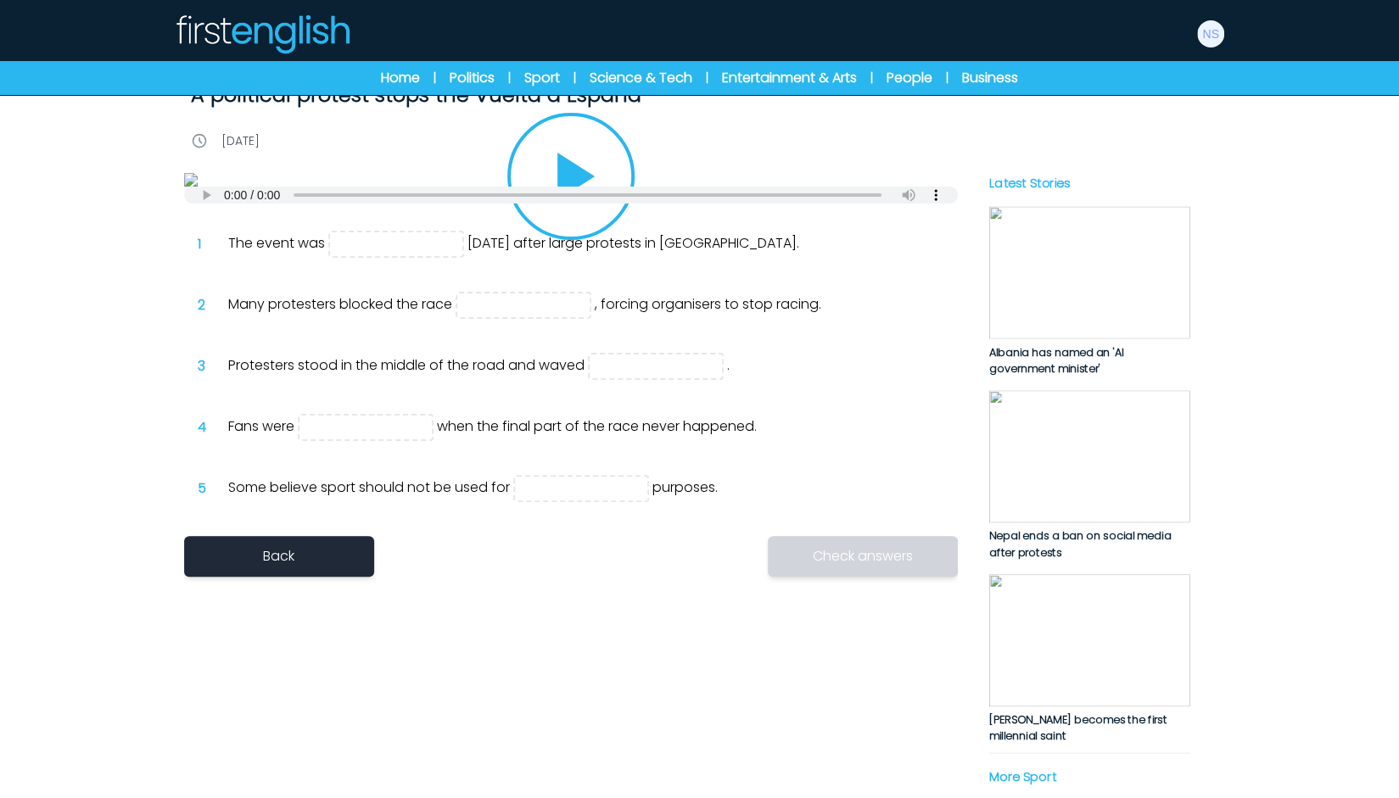
scroll to position [509, 0]
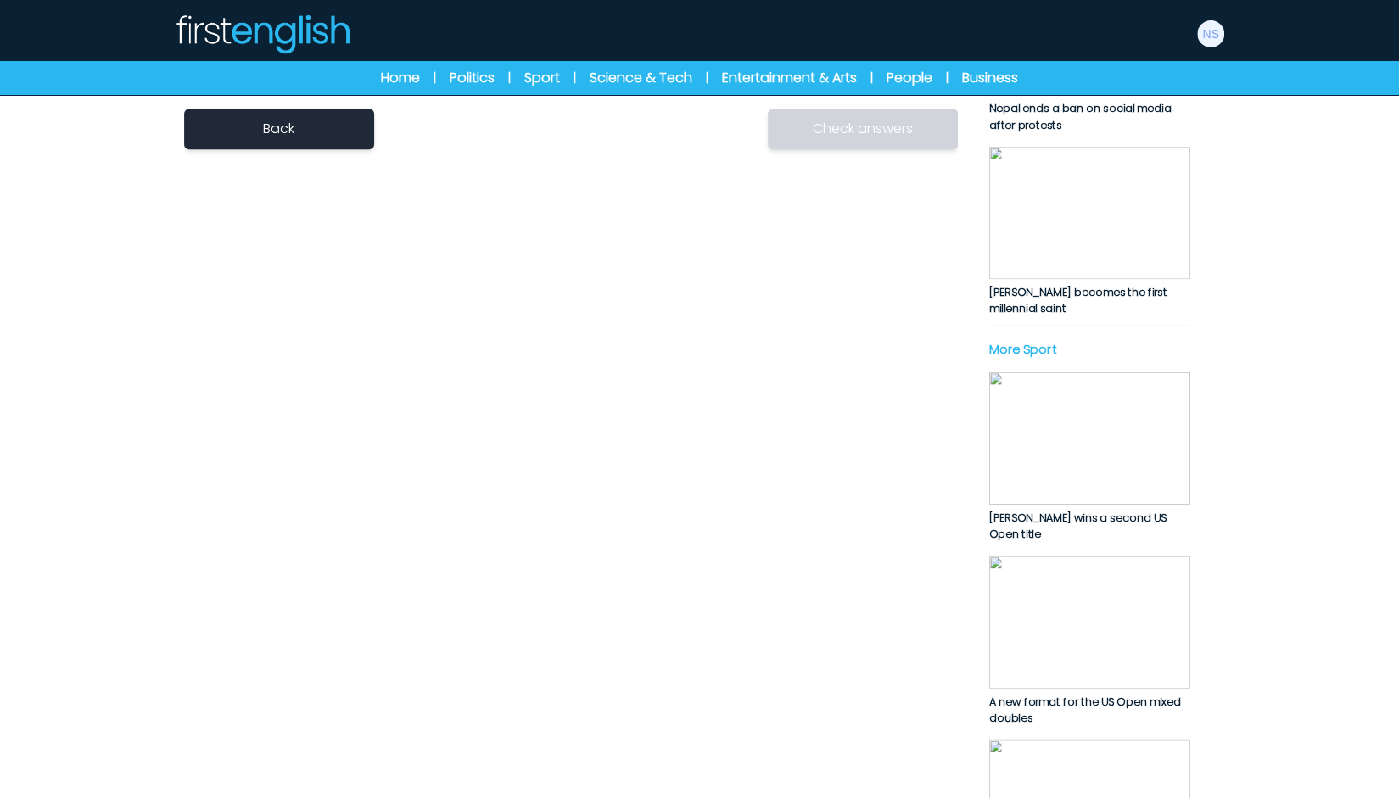
drag, startPoint x: 332, startPoint y: 279, endPoint x: 835, endPoint y: 286, distance: 503.1
click at [506, 294] on div "B1 B2 C1 A political protest stops the Vuelta a España A political protest stop…" at bounding box center [700, 293] width 1086 height 1584
click at [968, 277] on div "B1 B2 C1 A political protest stops the Vuelta a España A political protest stop…" at bounding box center [700, 293] width 1086 height 1584
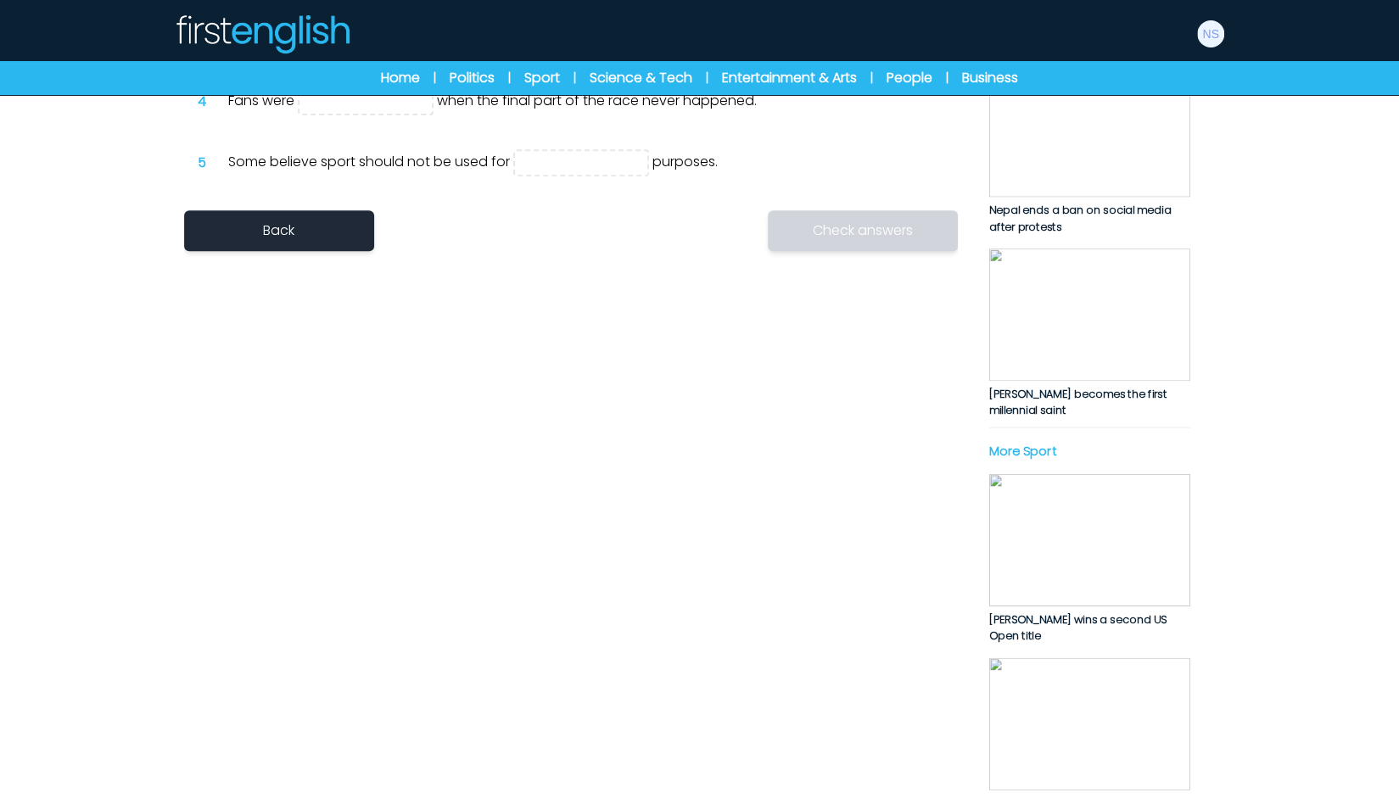
scroll to position [424, 0]
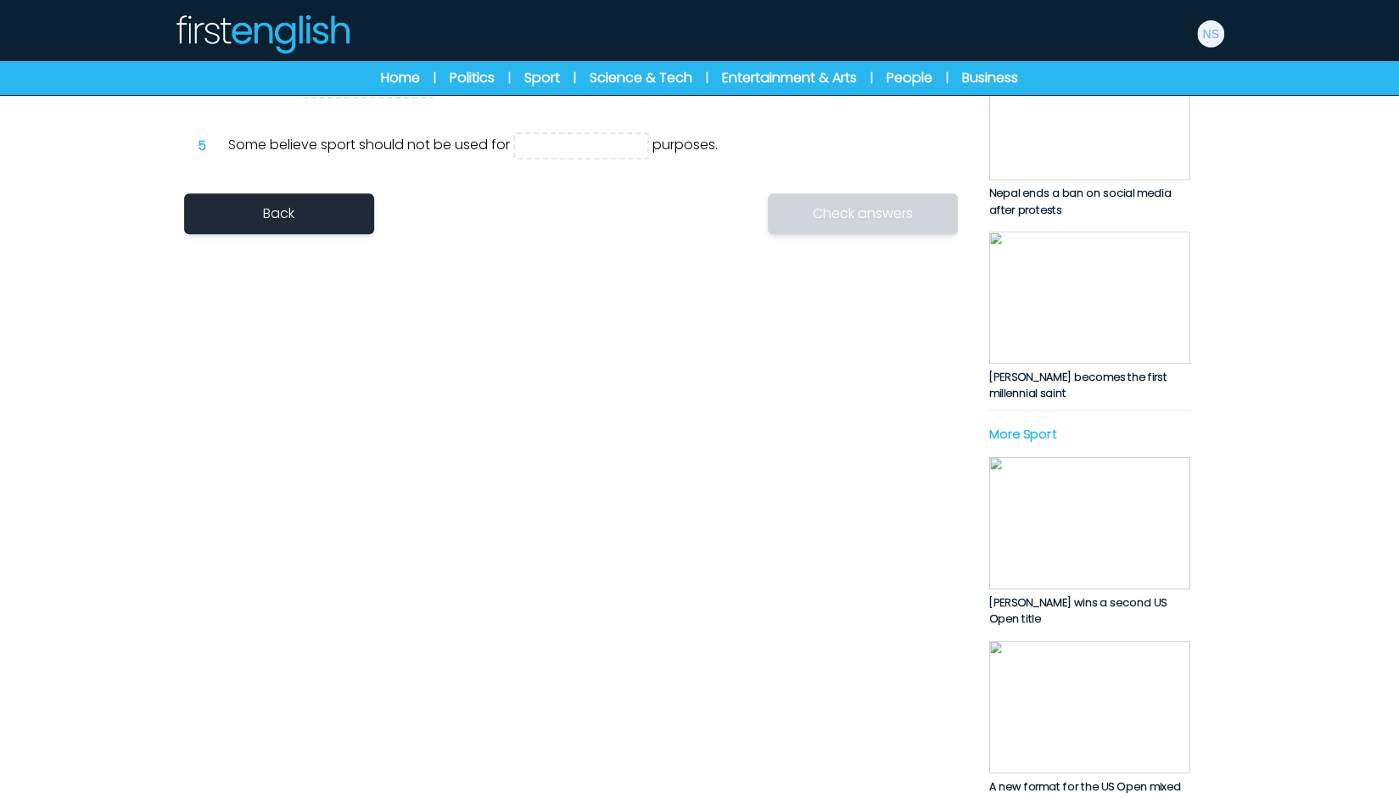
click at [223, 173] on div "1 The event was on Sunday after large protests in Madrid. 2 Many protesters blo…" at bounding box center [571, 23] width 774 height 299
click at [348, 234] on link "Back" at bounding box center [279, 213] width 190 height 41
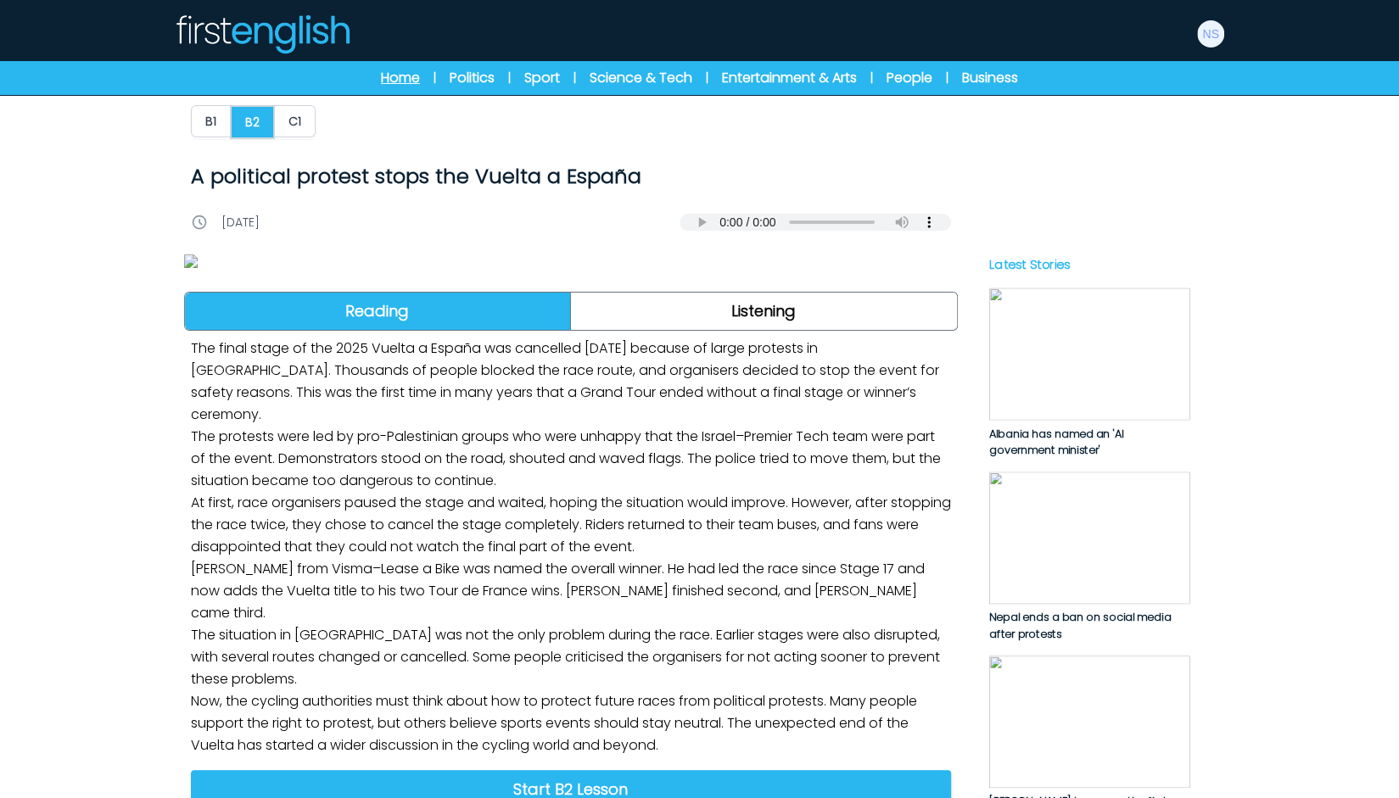
click at [381, 72] on link "Home" at bounding box center [400, 78] width 39 height 20
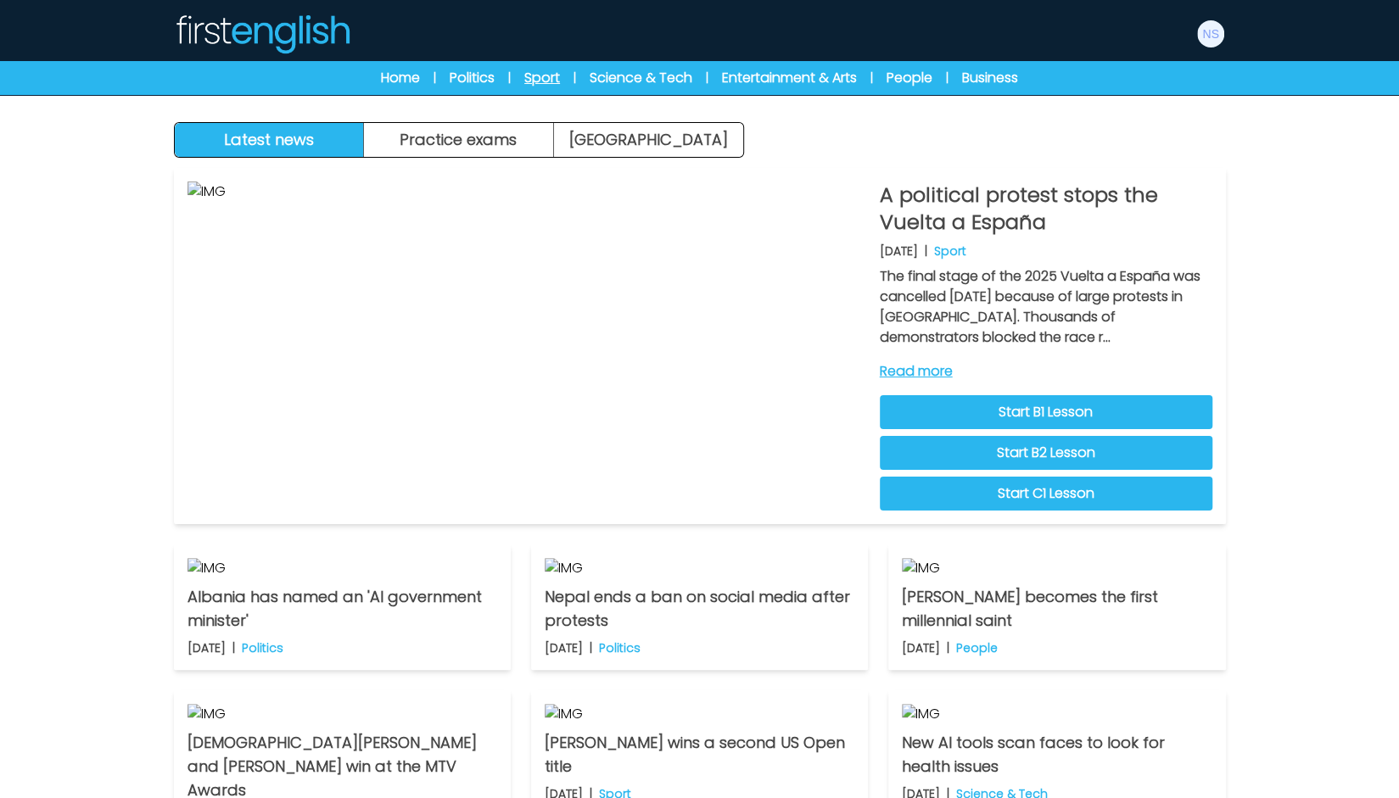
click at [545, 77] on link "Sport" at bounding box center [542, 78] width 36 height 20
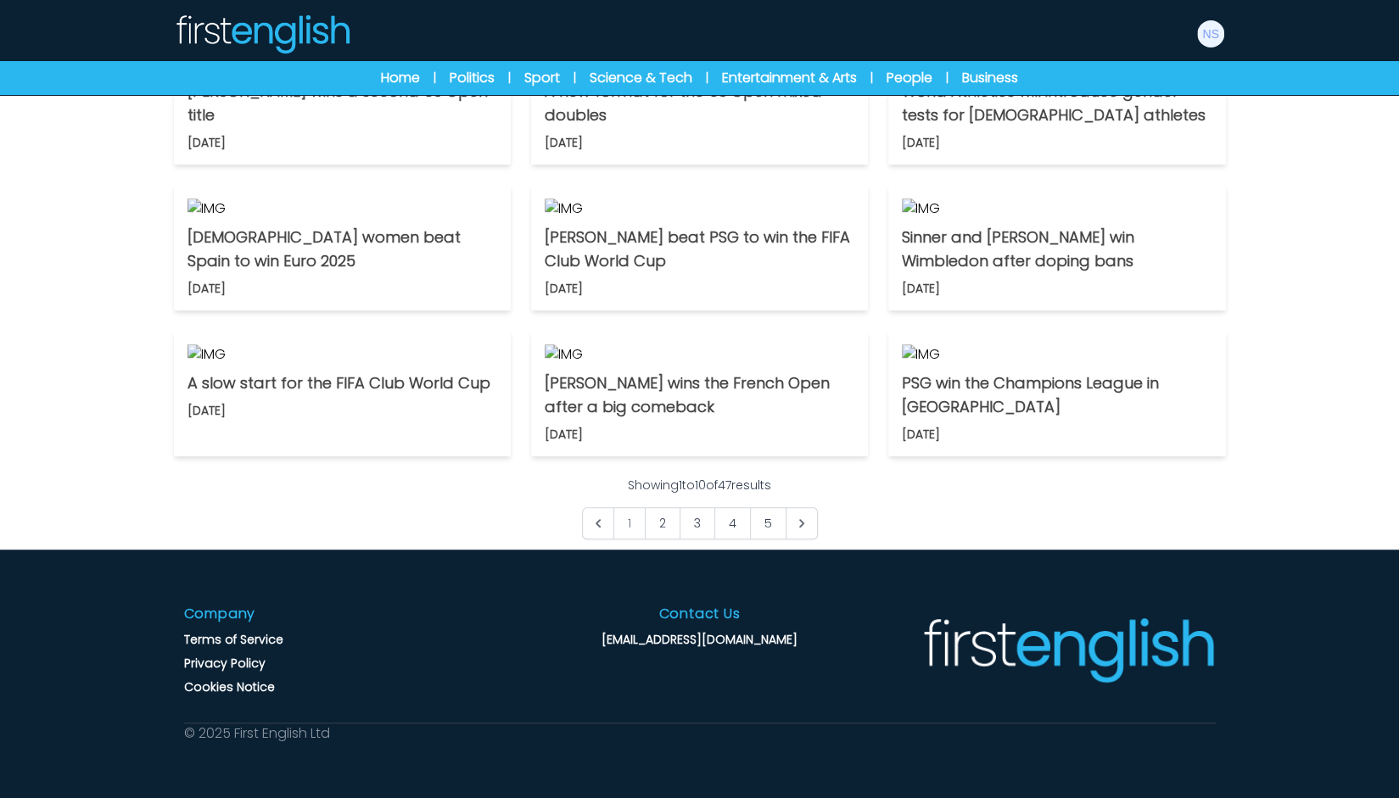
scroll to position [1191, 0]
click at [764, 516] on link "5" at bounding box center [768, 523] width 36 height 32
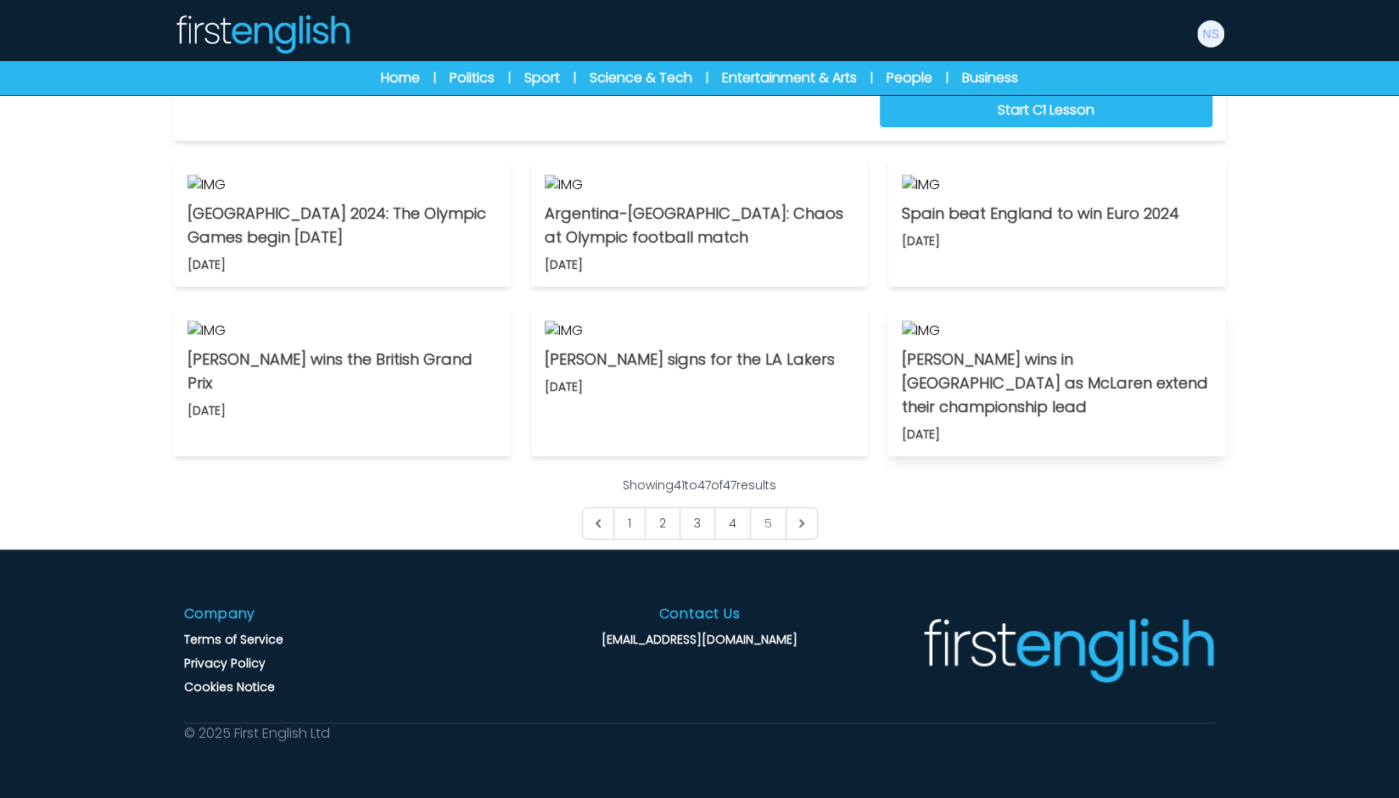
scroll to position [763, 0]
click at [1132, 341] on img at bounding box center [1057, 331] width 310 height 20
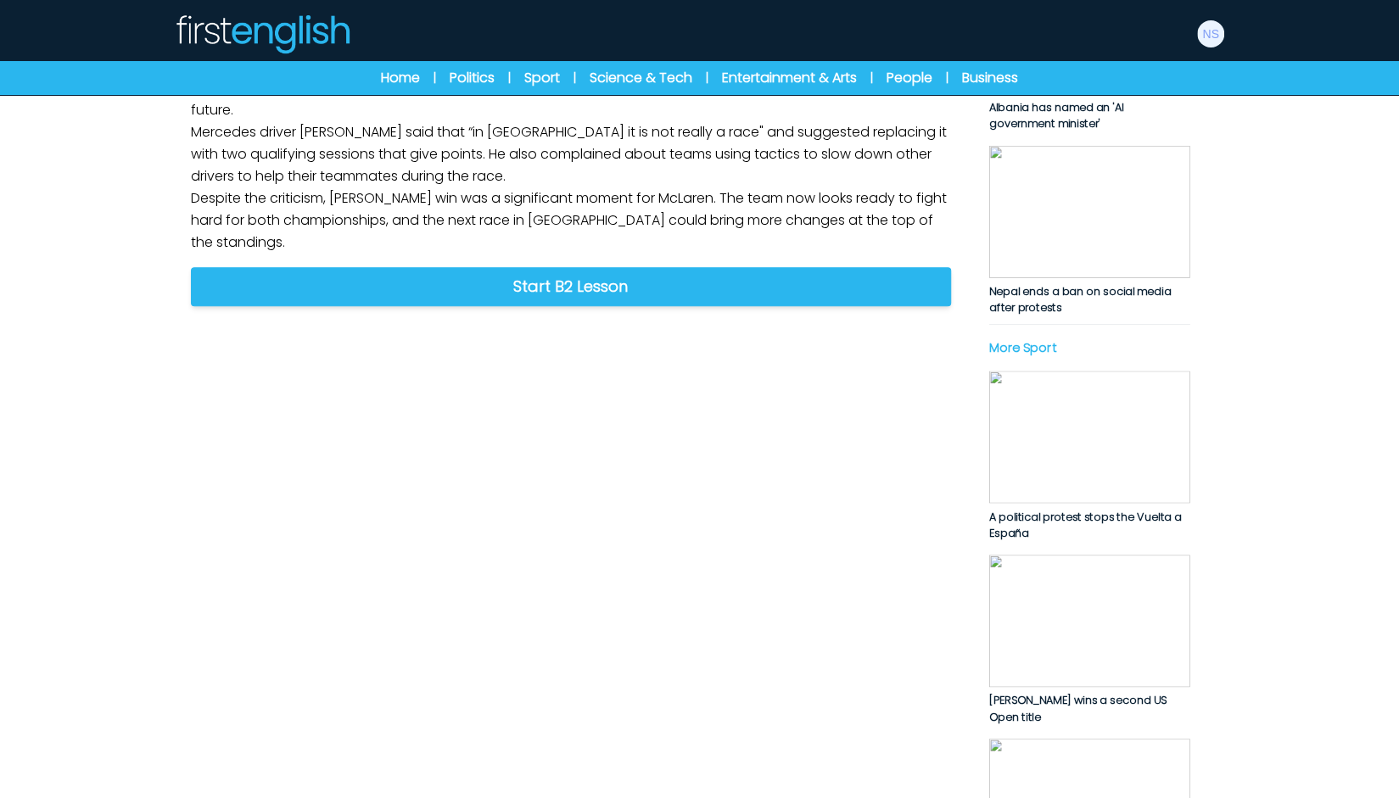
scroll to position [509, 0]
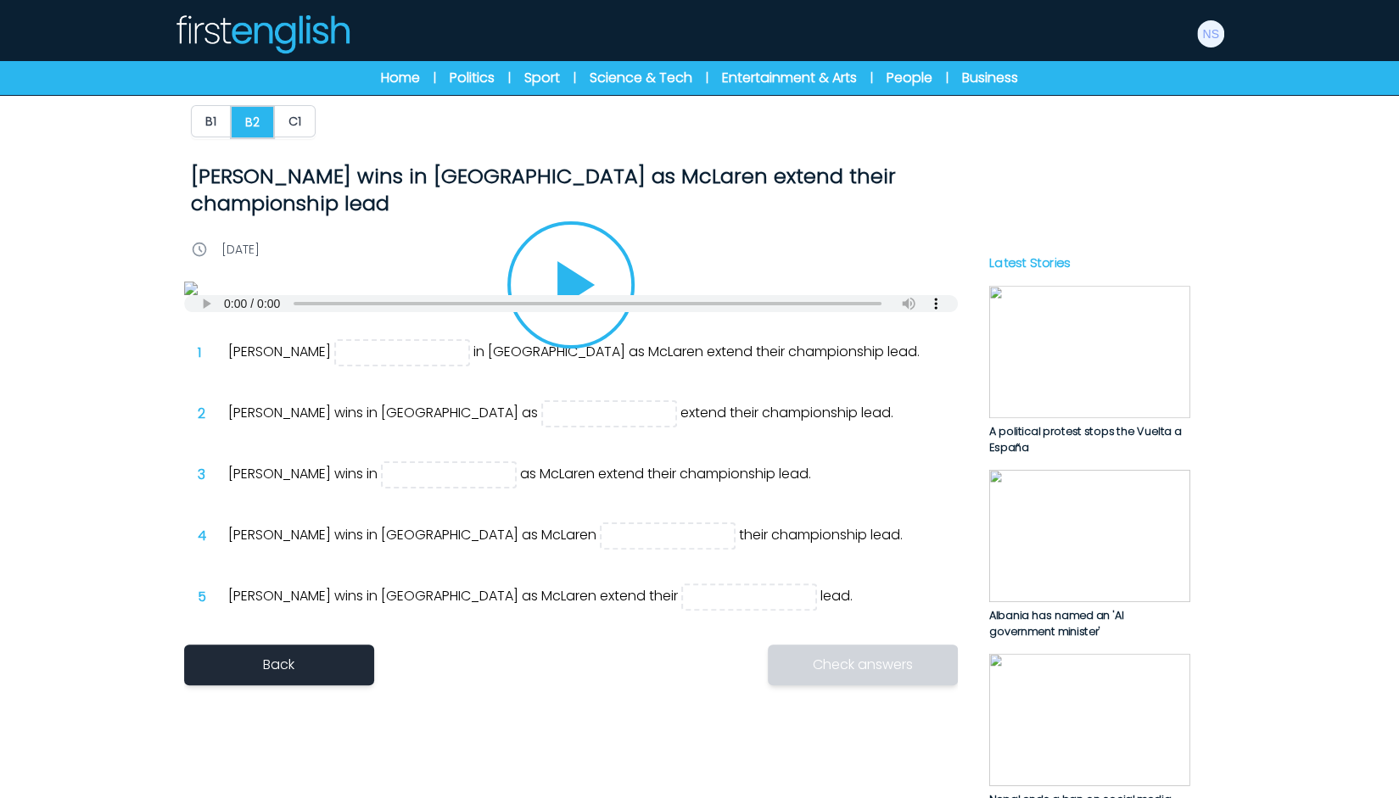
click at [582, 326] on icon "Play/Pause" at bounding box center [570, 284] width 81 height 81
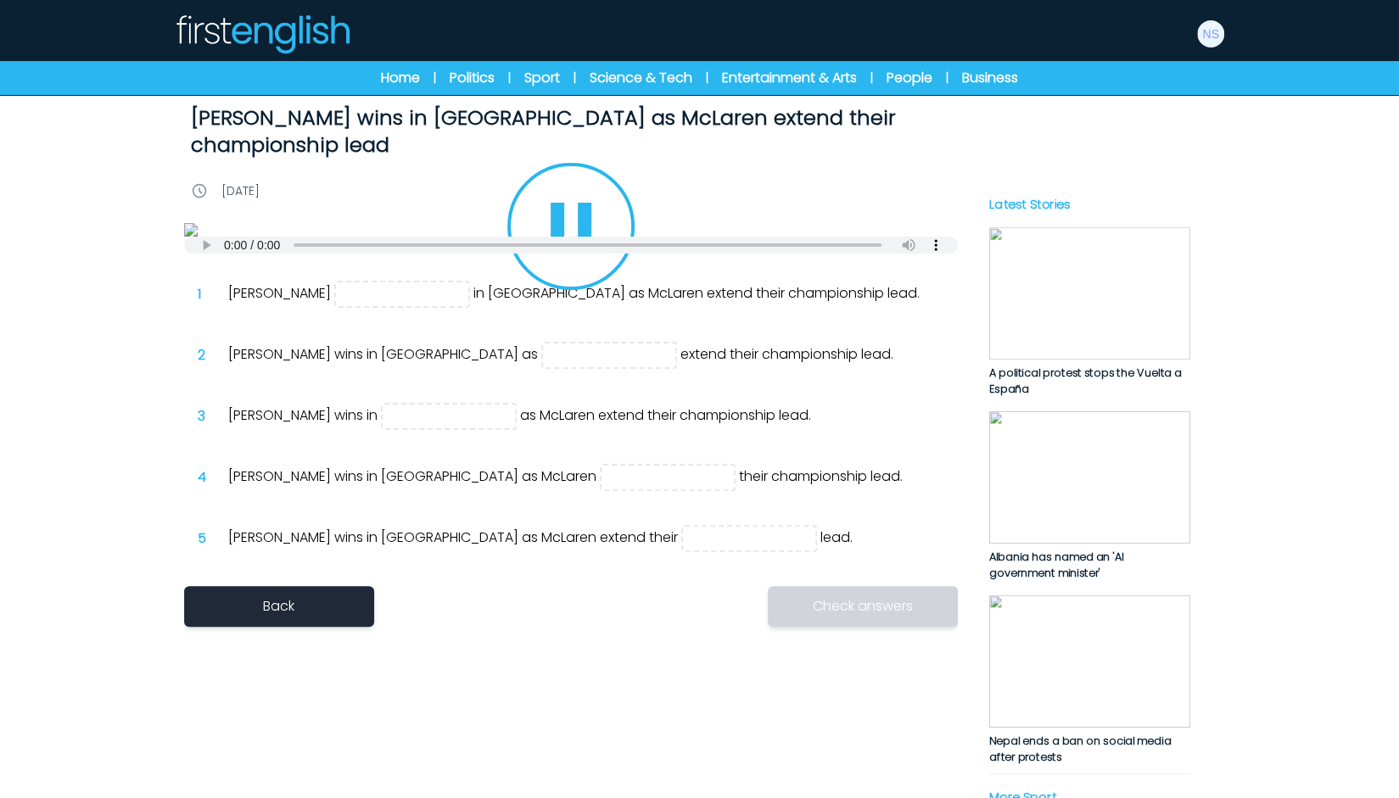
scroll to position [85, 0]
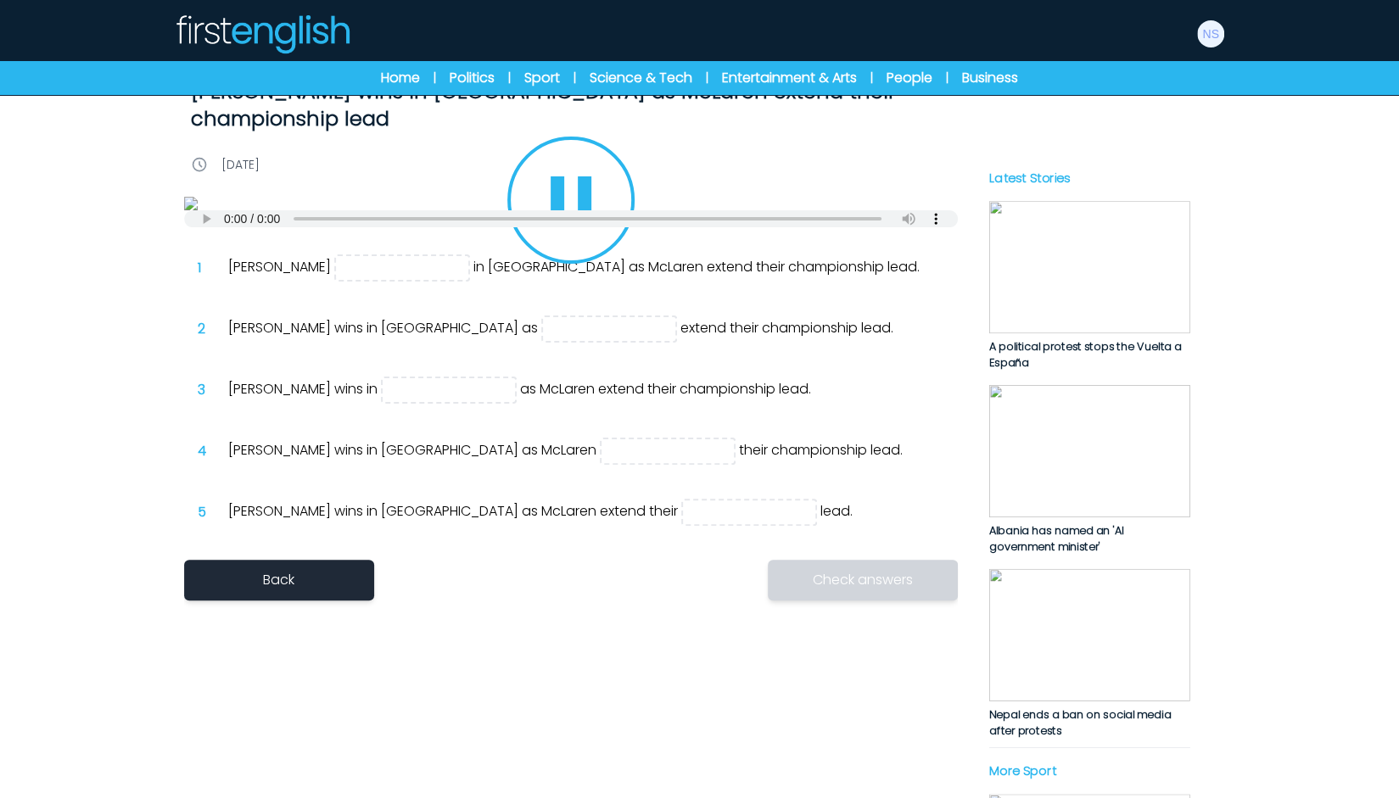
click at [570, 241] on icon "Play/Pause" at bounding box center [570, 199] width 81 height 81
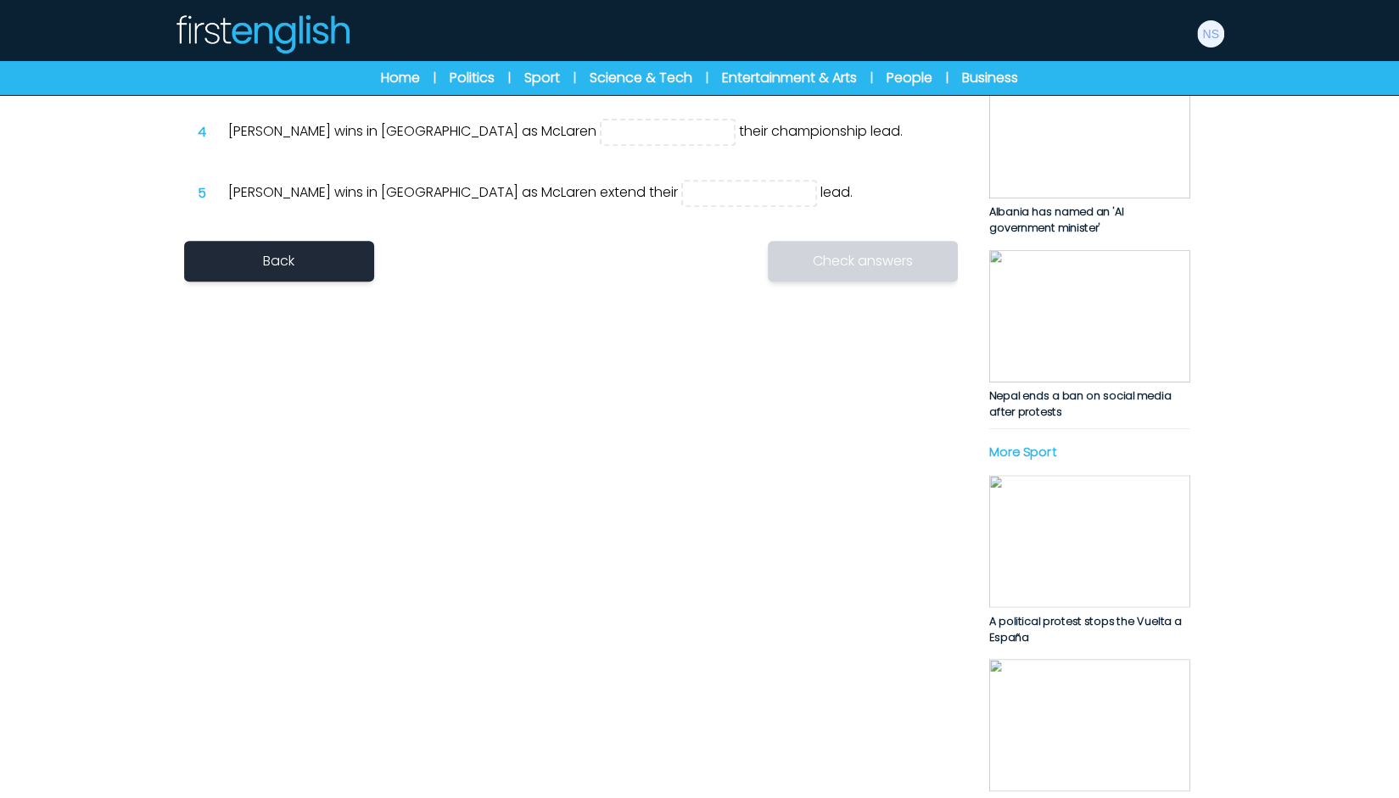
scroll to position [424, 0]
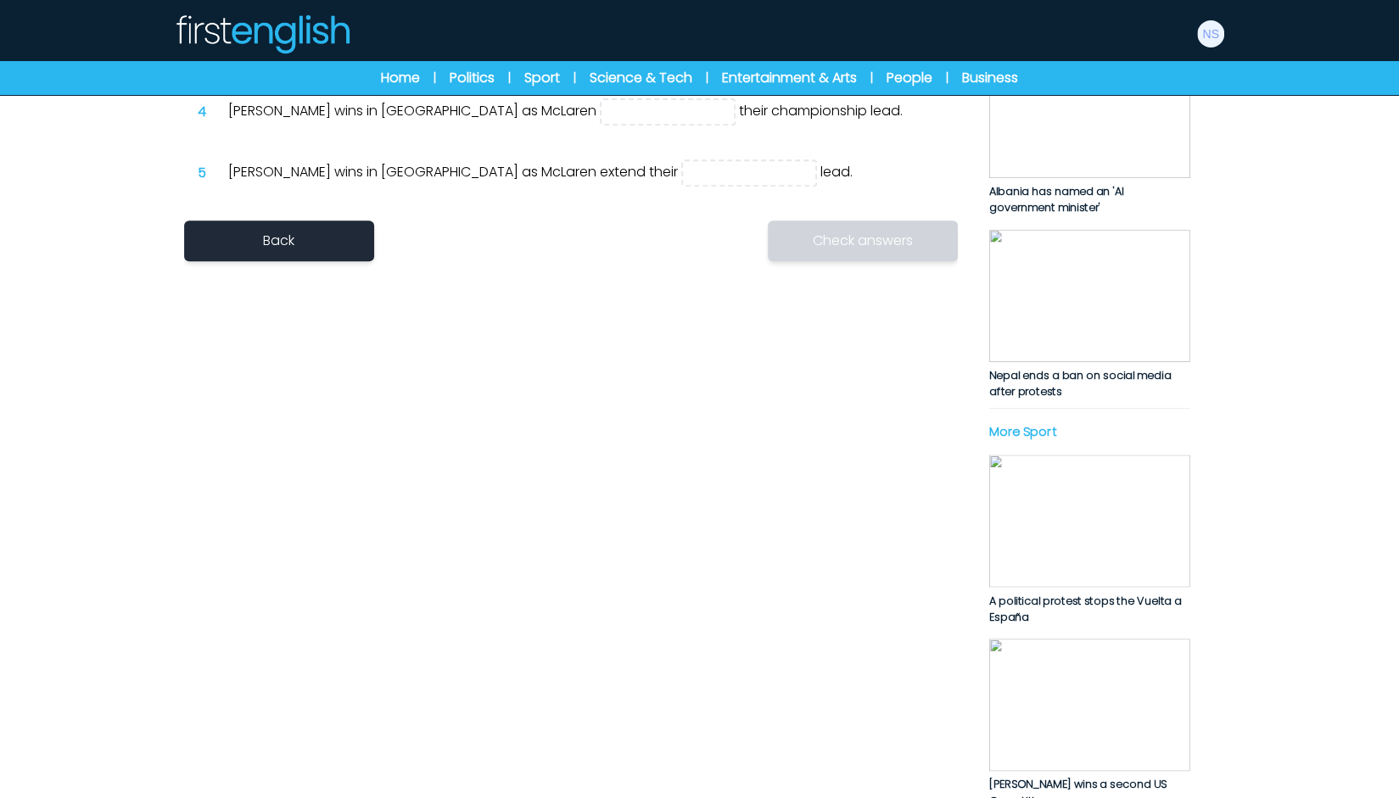
type input "****"
type input "********"
type input "******"
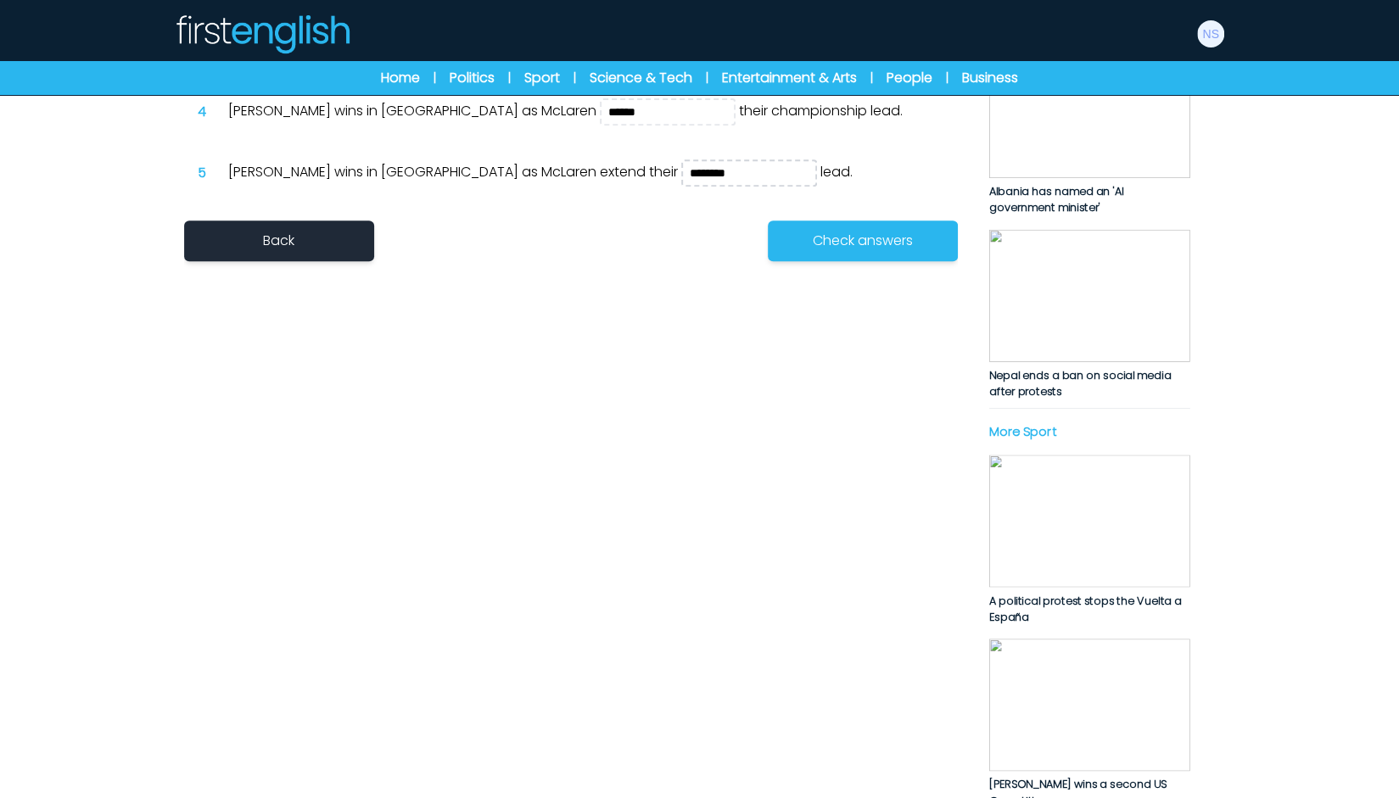
type input "********"
click at [867, 261] on button "Check answers" at bounding box center [863, 241] width 190 height 41
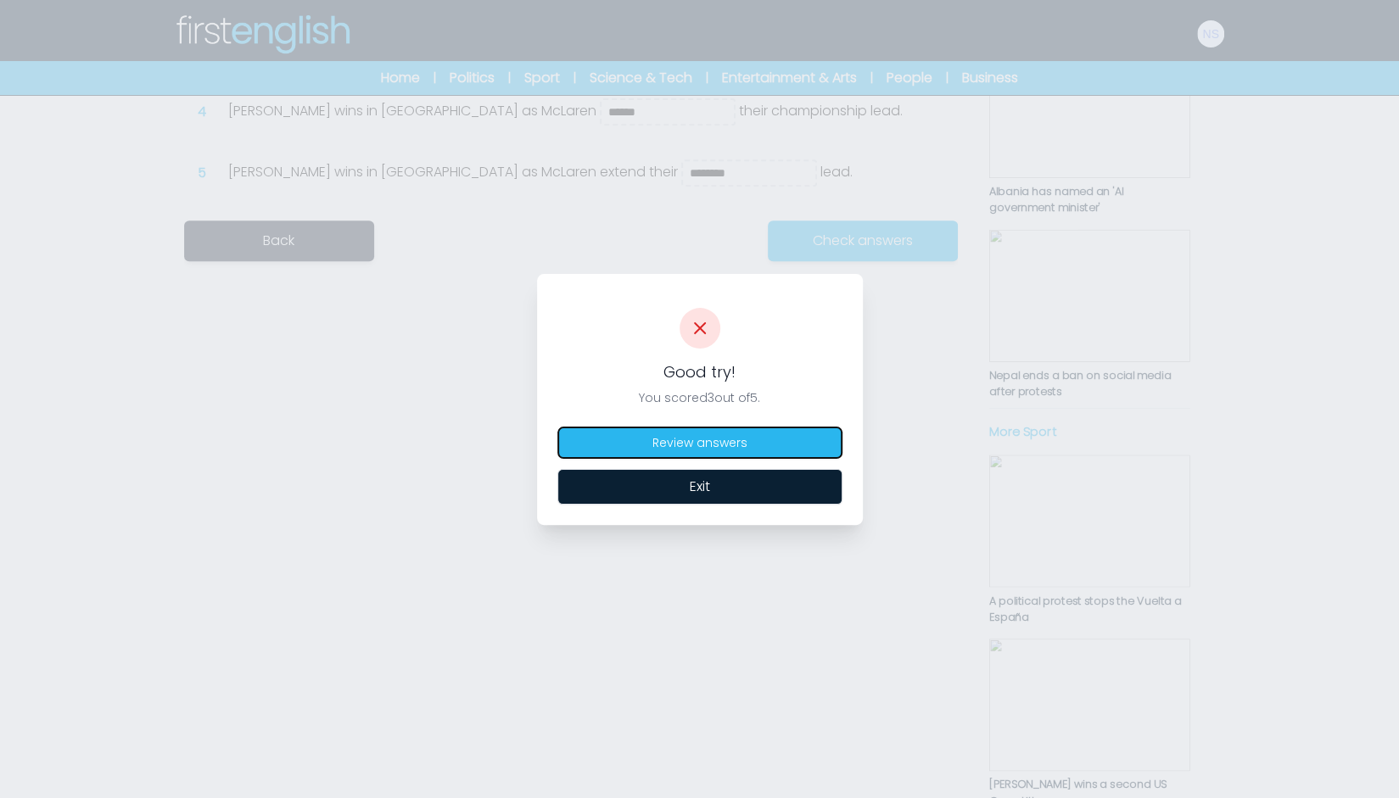
click at [801, 449] on button "Review answers" at bounding box center [699, 443] width 285 height 32
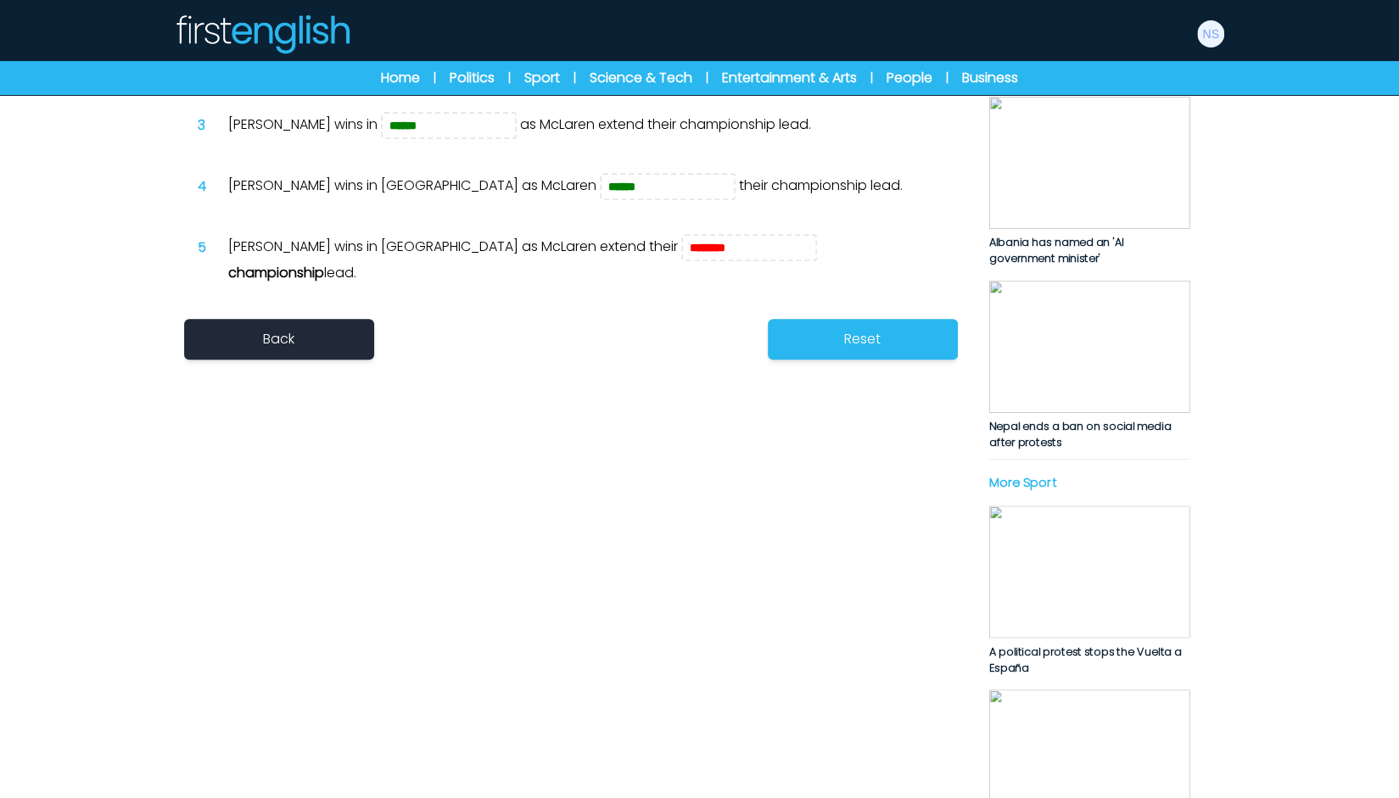
scroll to position [339, 0]
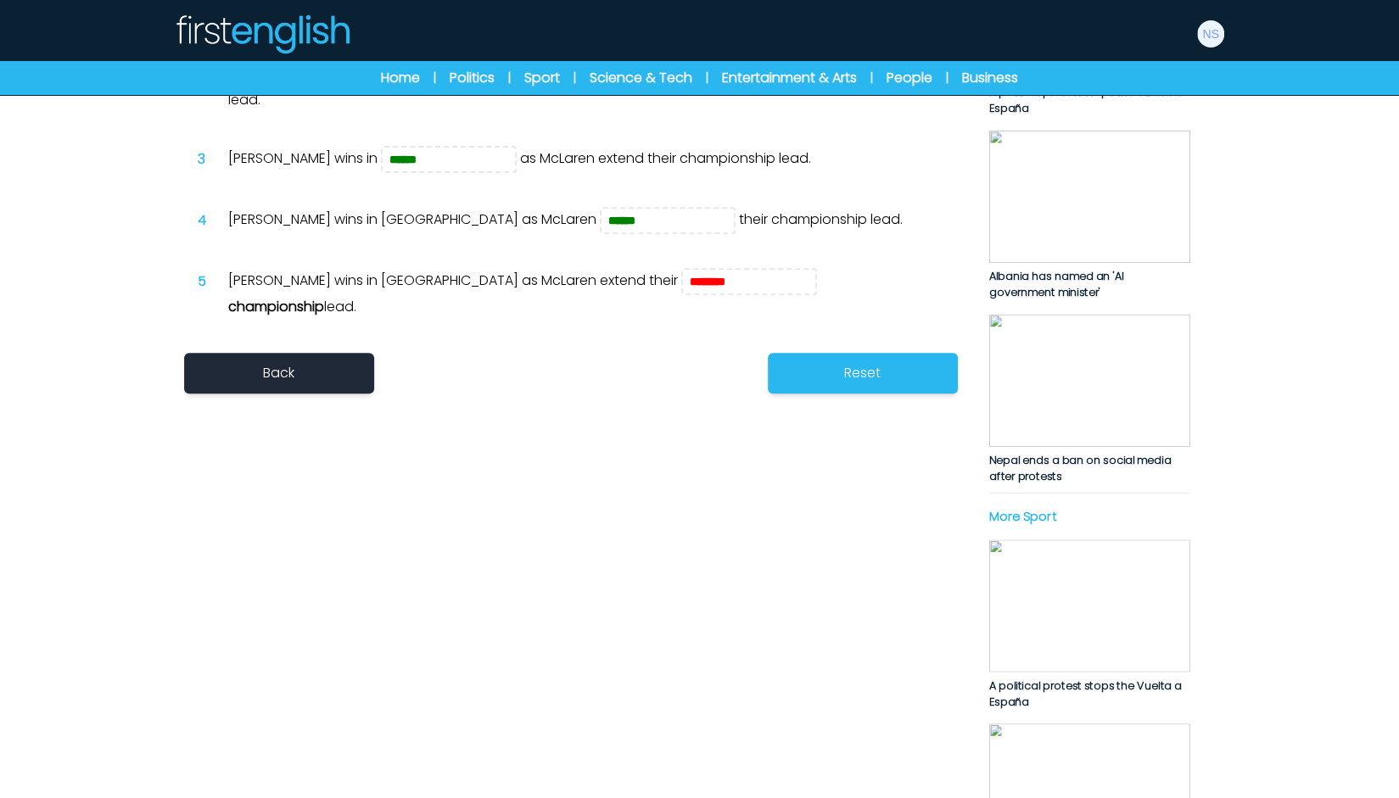
click at [1198, 47] on div at bounding box center [1210, 34] width 31 height 31
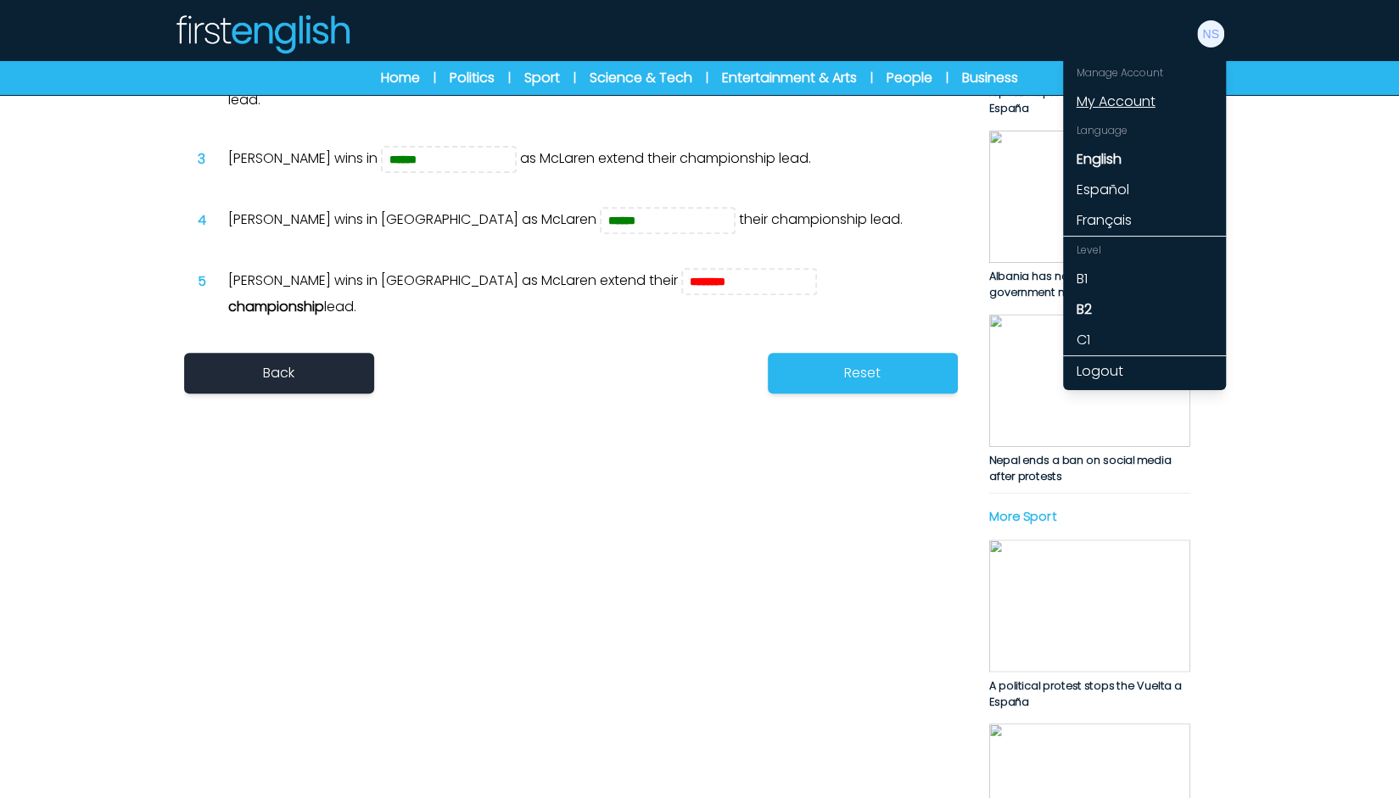
click at [1143, 100] on link "My Account" at bounding box center [1144, 102] width 163 height 31
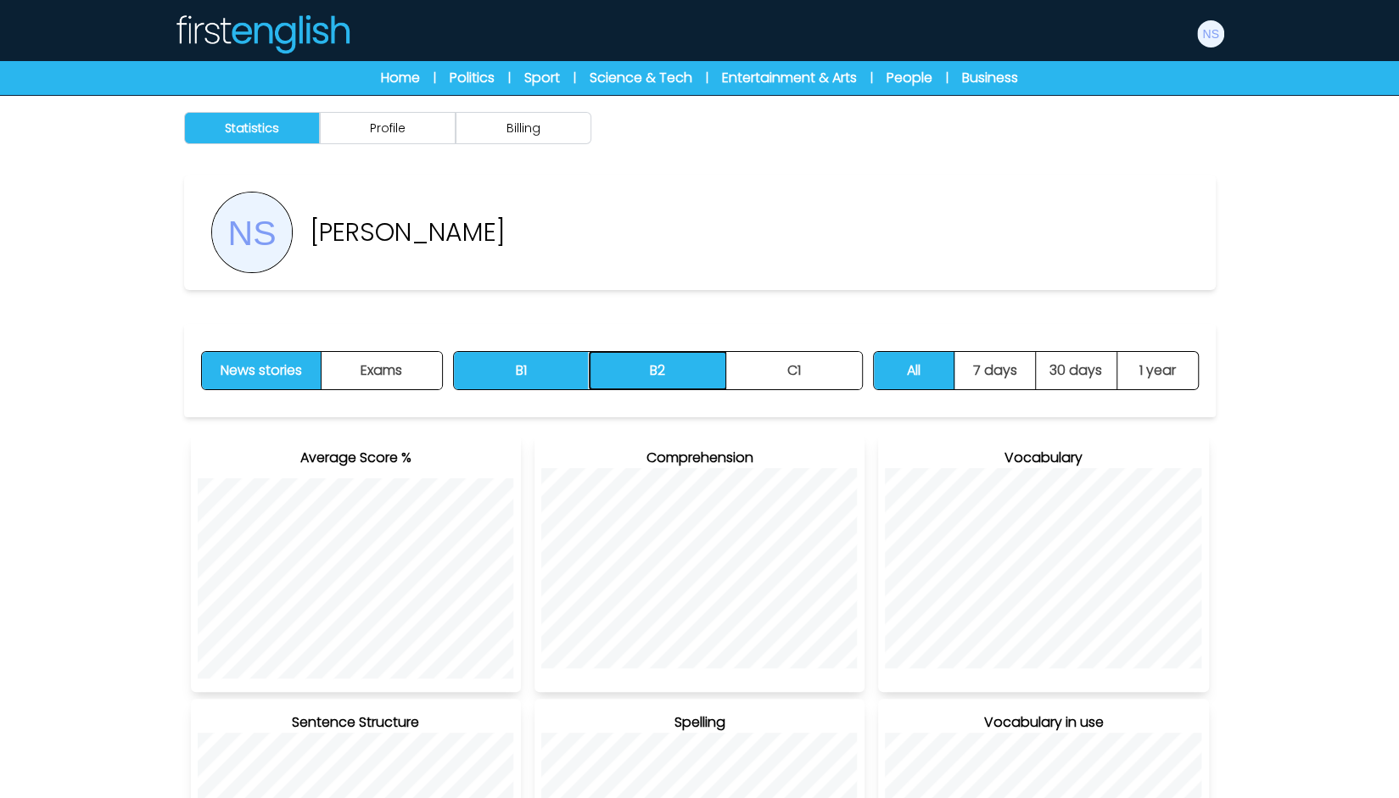
click at [648, 372] on button "B2" at bounding box center [658, 370] width 137 height 37
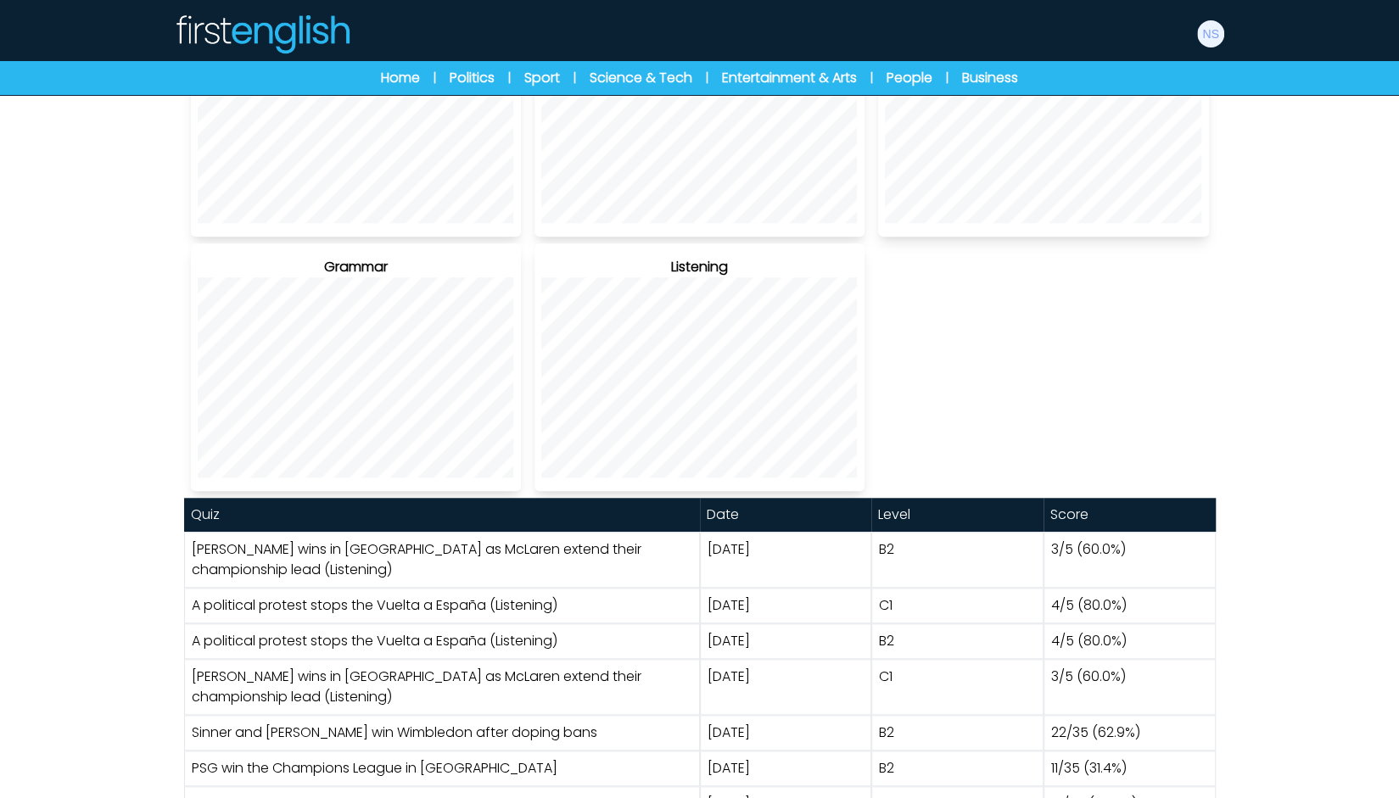
scroll to position [763, 0]
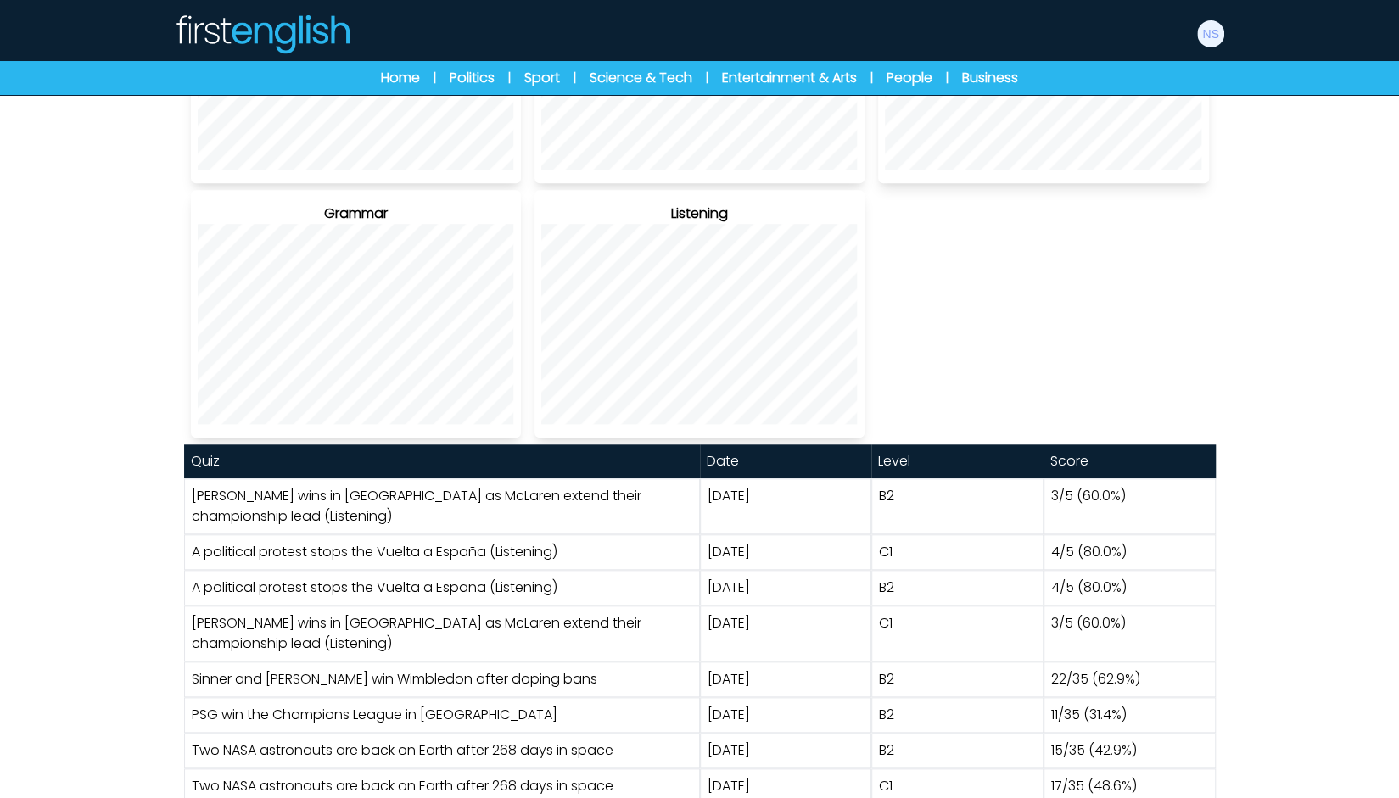
click at [477, 549] on link "A political protest stops the Vuelta a España (Listening)" at bounding box center [375, 552] width 366 height 20
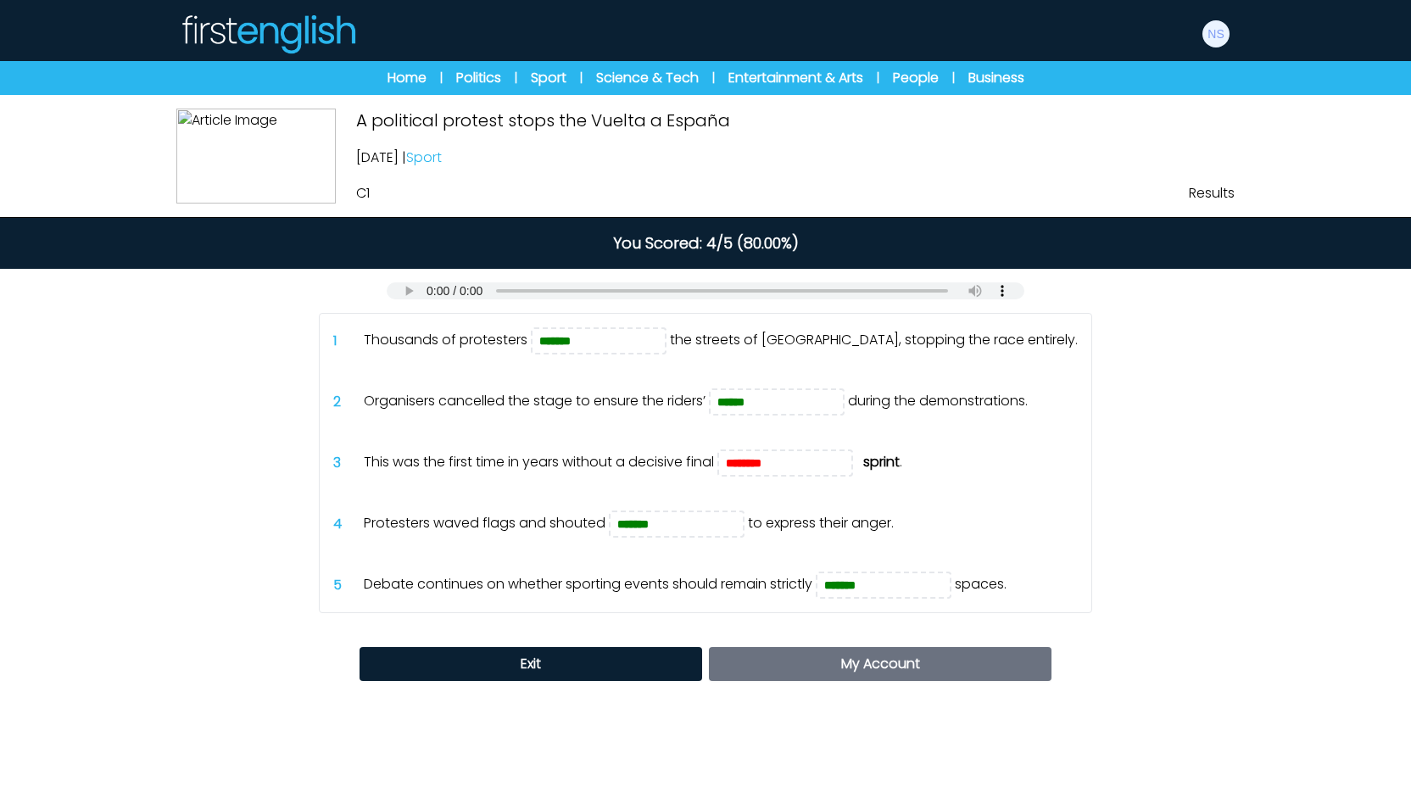
click at [911, 664] on span "My Account" at bounding box center [880, 664] width 79 height 20
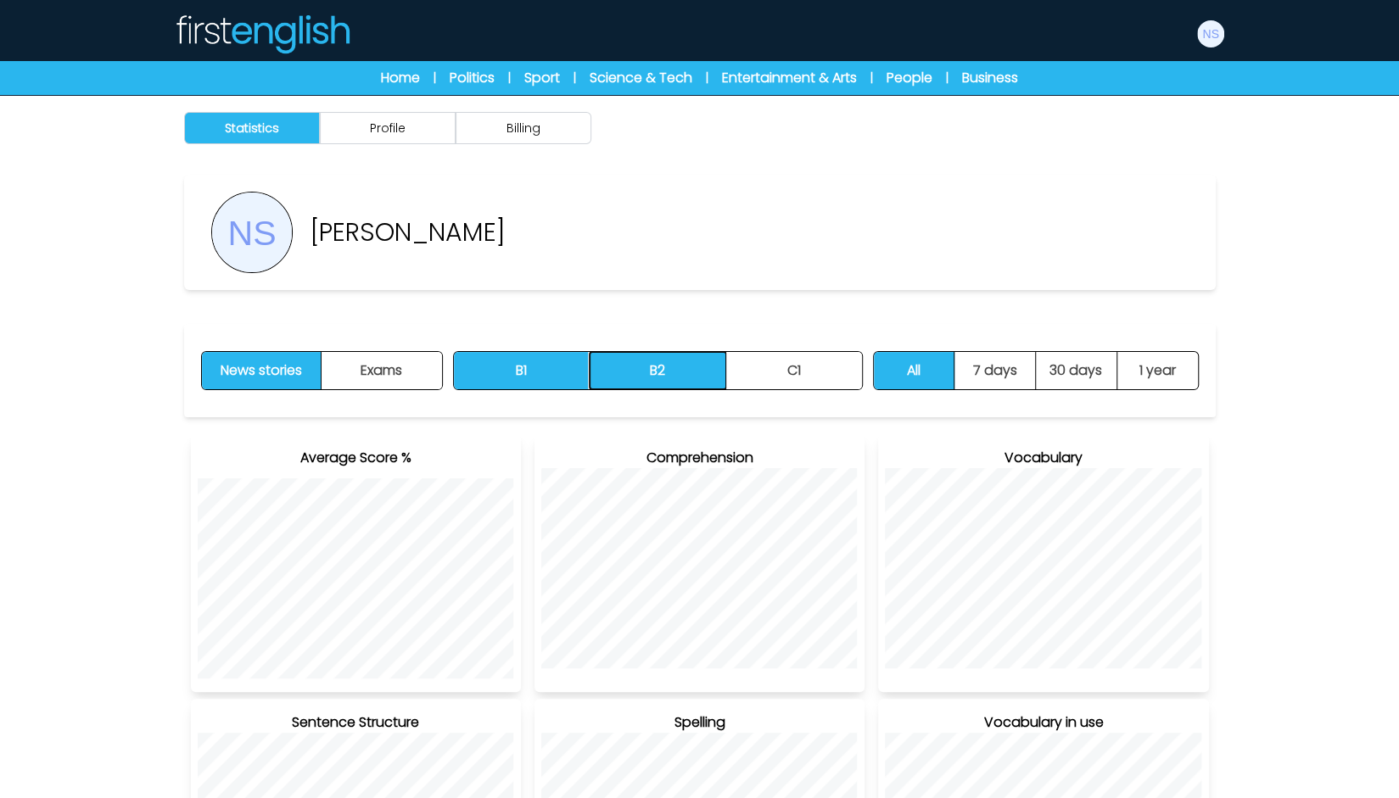
click at [640, 355] on button "B2" at bounding box center [658, 370] width 137 height 37
